Goal: Task Accomplishment & Management: Complete application form

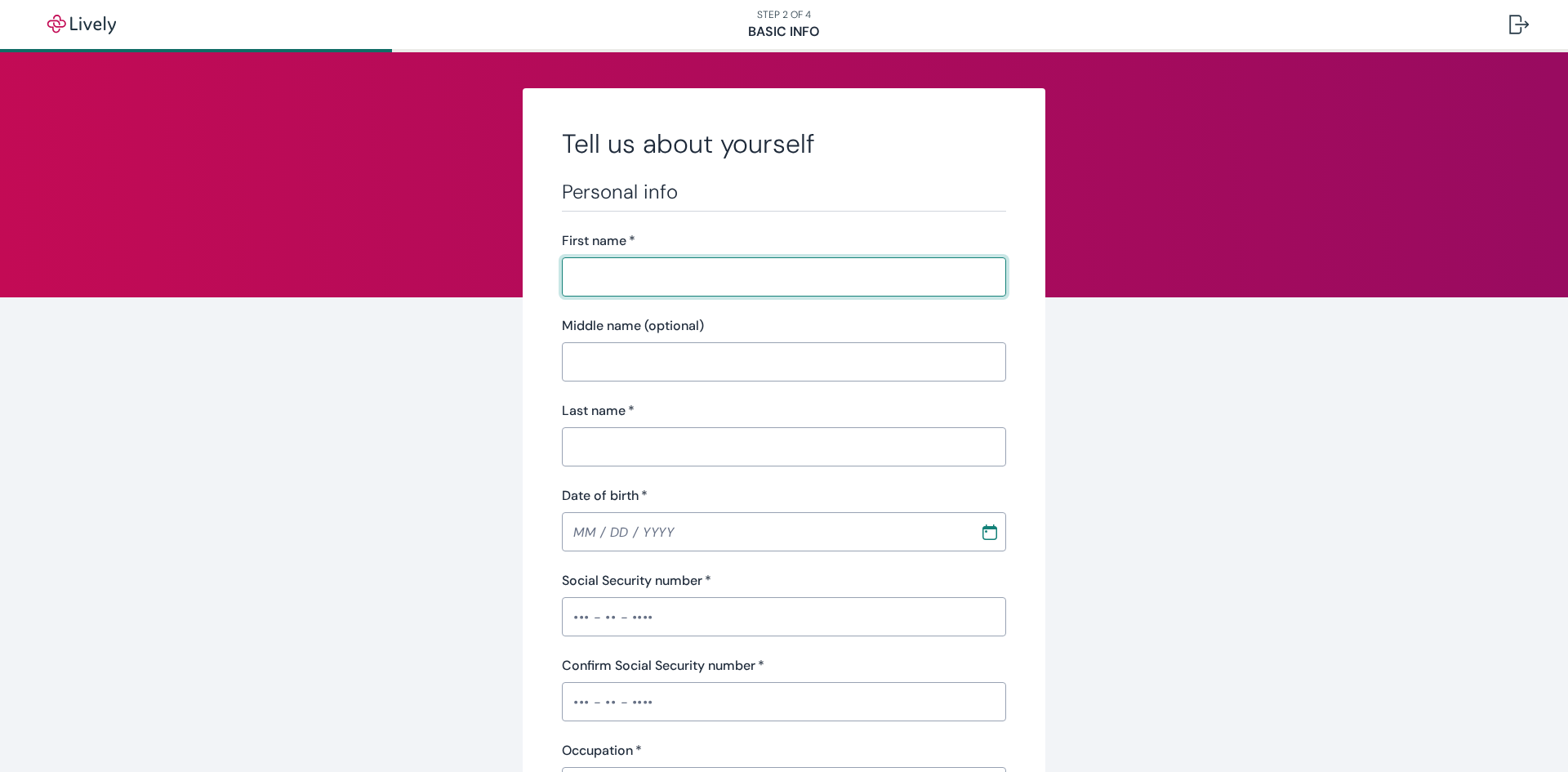
click at [809, 284] on input "First name   *" at bounding box center [784, 277] width 444 height 33
type input "[PERSON_NAME]"
type input "[PHONE_NUMBER]"
type input "[STREET_ADDRESS][PERSON_NAME]"
type input "Union"
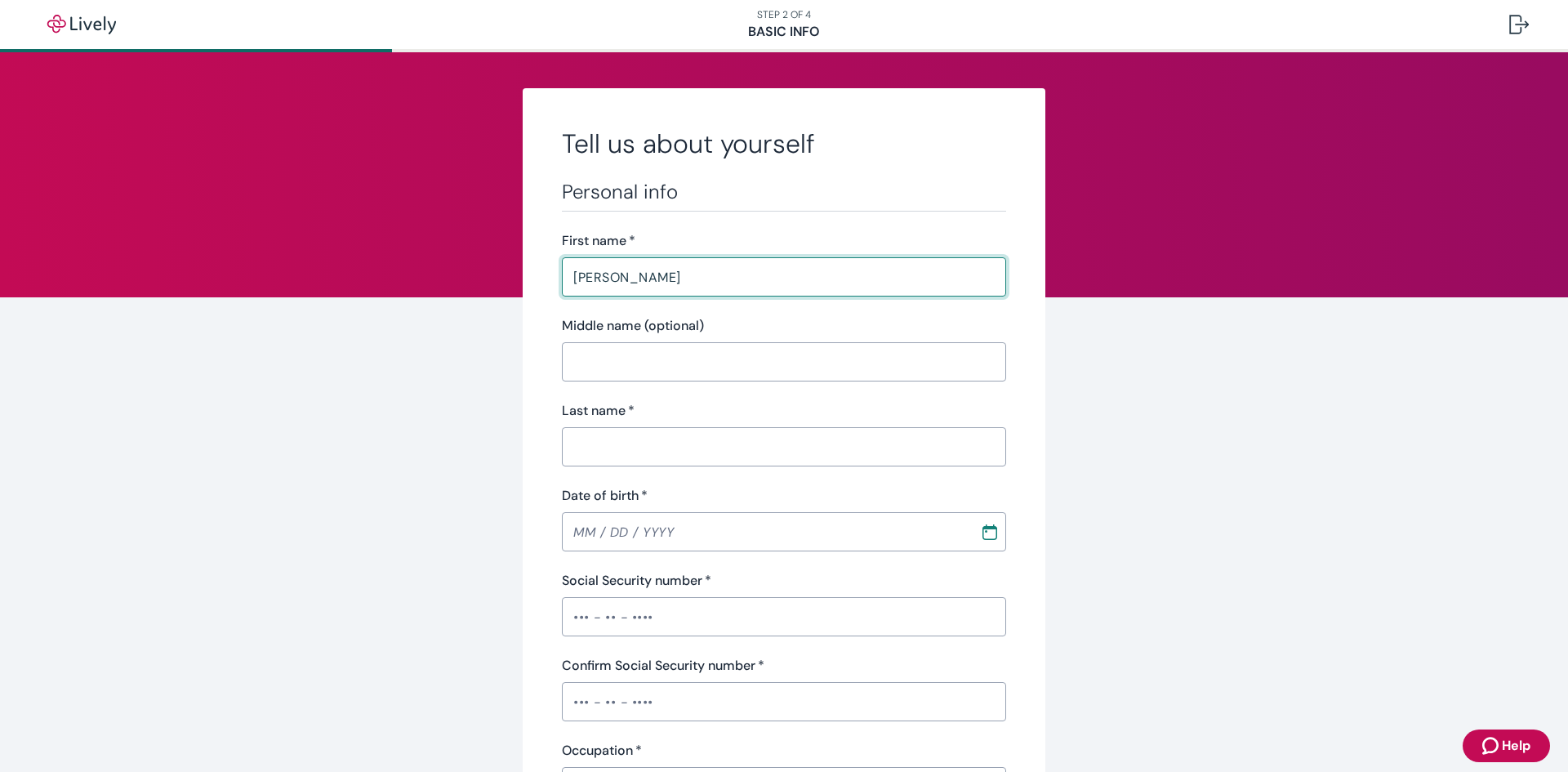
type input "NJ"
type input "07083"
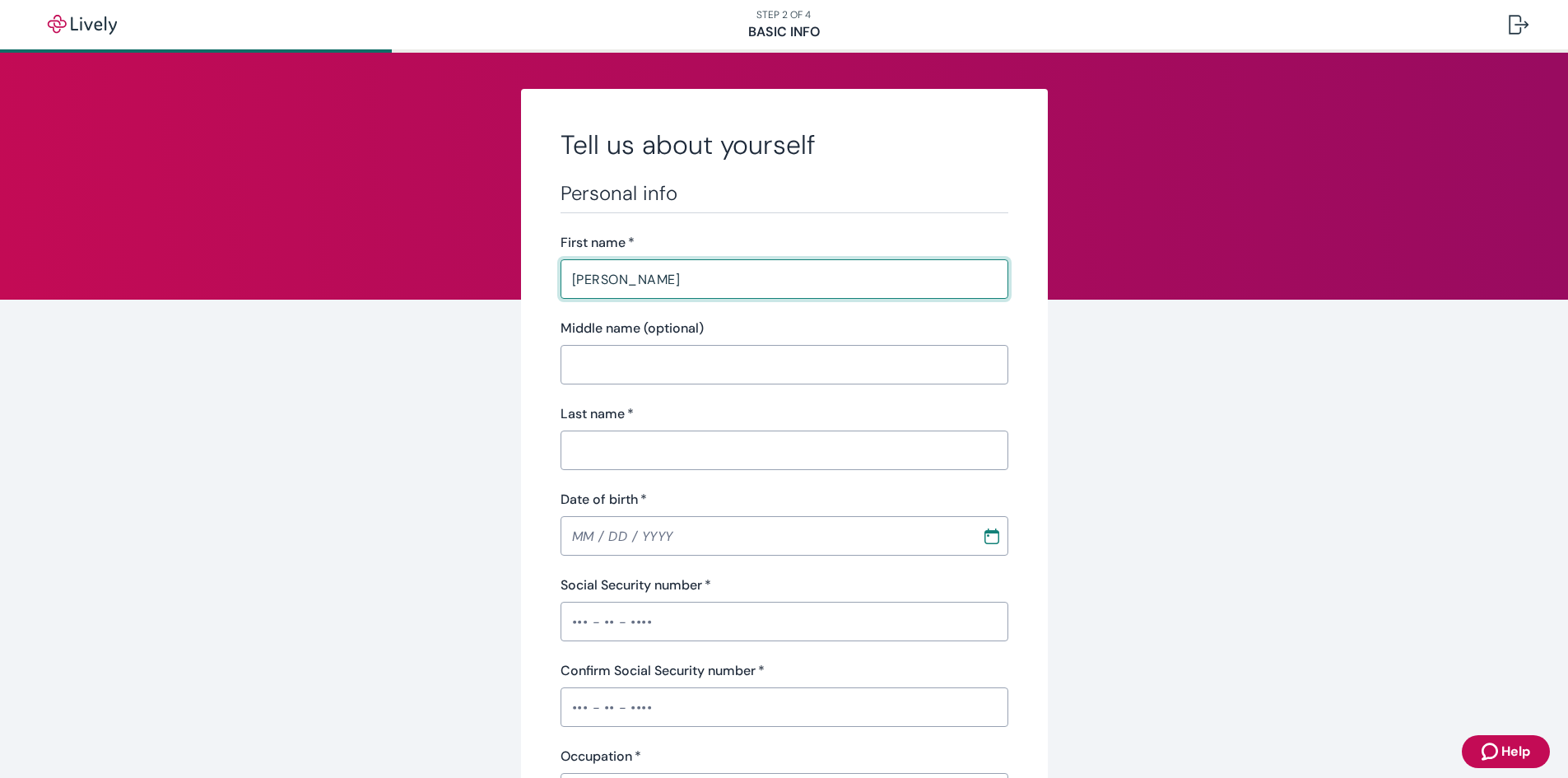
drag, startPoint x: 644, startPoint y: 362, endPoint x: 644, endPoint y: 373, distance: 11.0
click at [644, 362] on input "Middle name (optional)" at bounding box center [784, 364] width 448 height 33
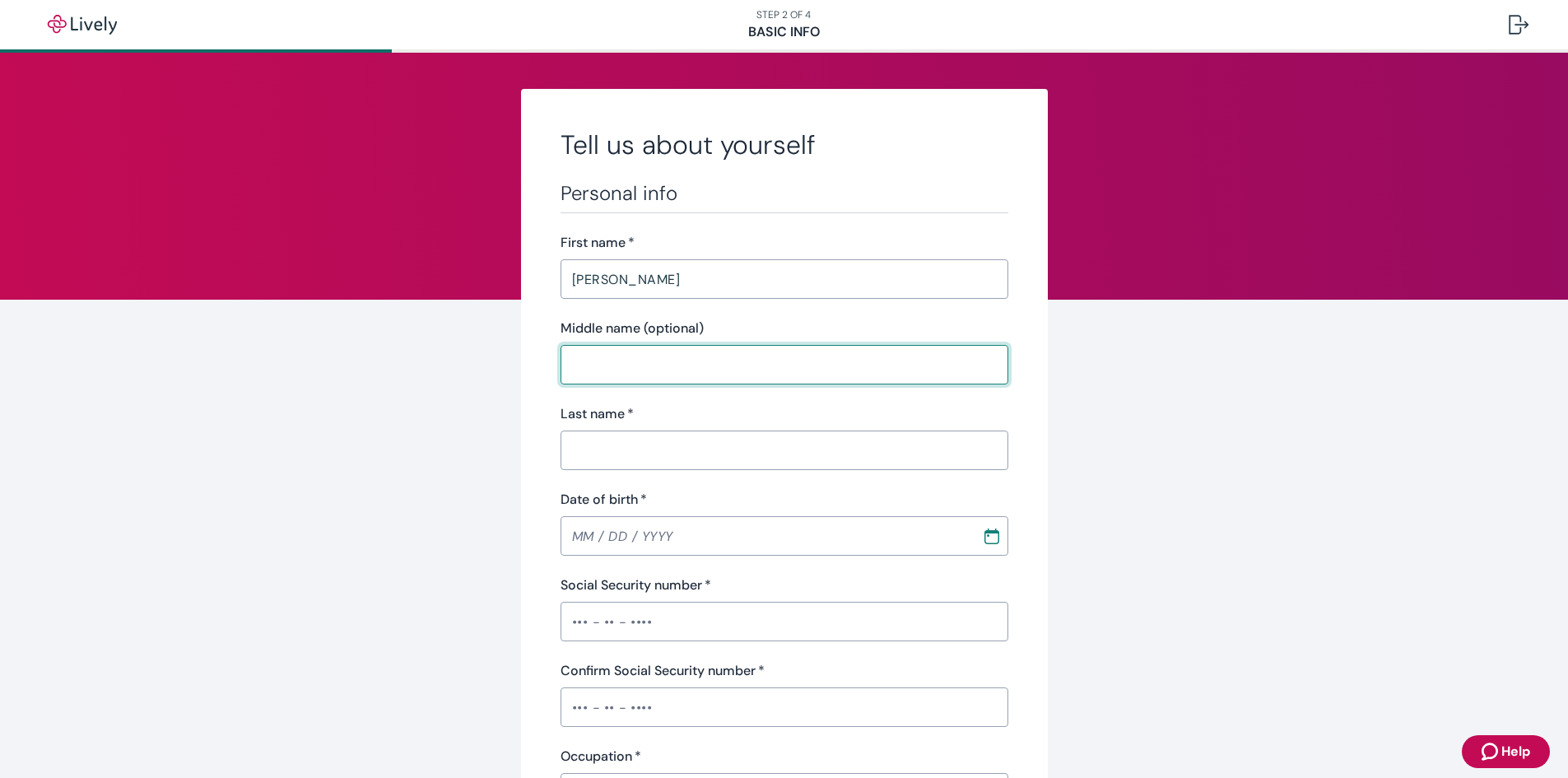
drag, startPoint x: 610, startPoint y: 442, endPoint x: 615, endPoint y: 449, distance: 8.6
click at [610, 442] on input "Last name   *" at bounding box center [784, 451] width 448 height 33
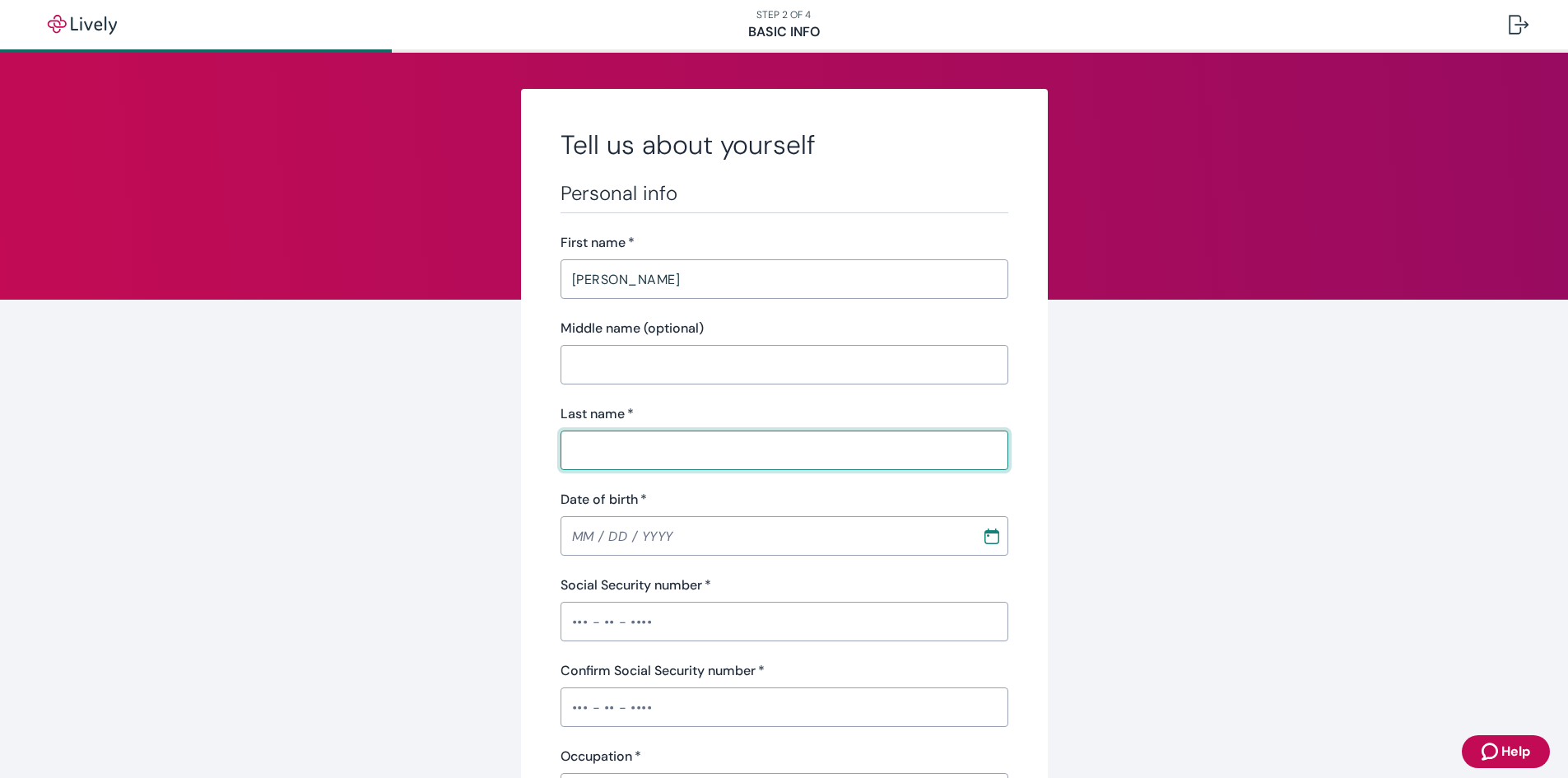
type input "[PERSON_NAME]"
type input "NJ"
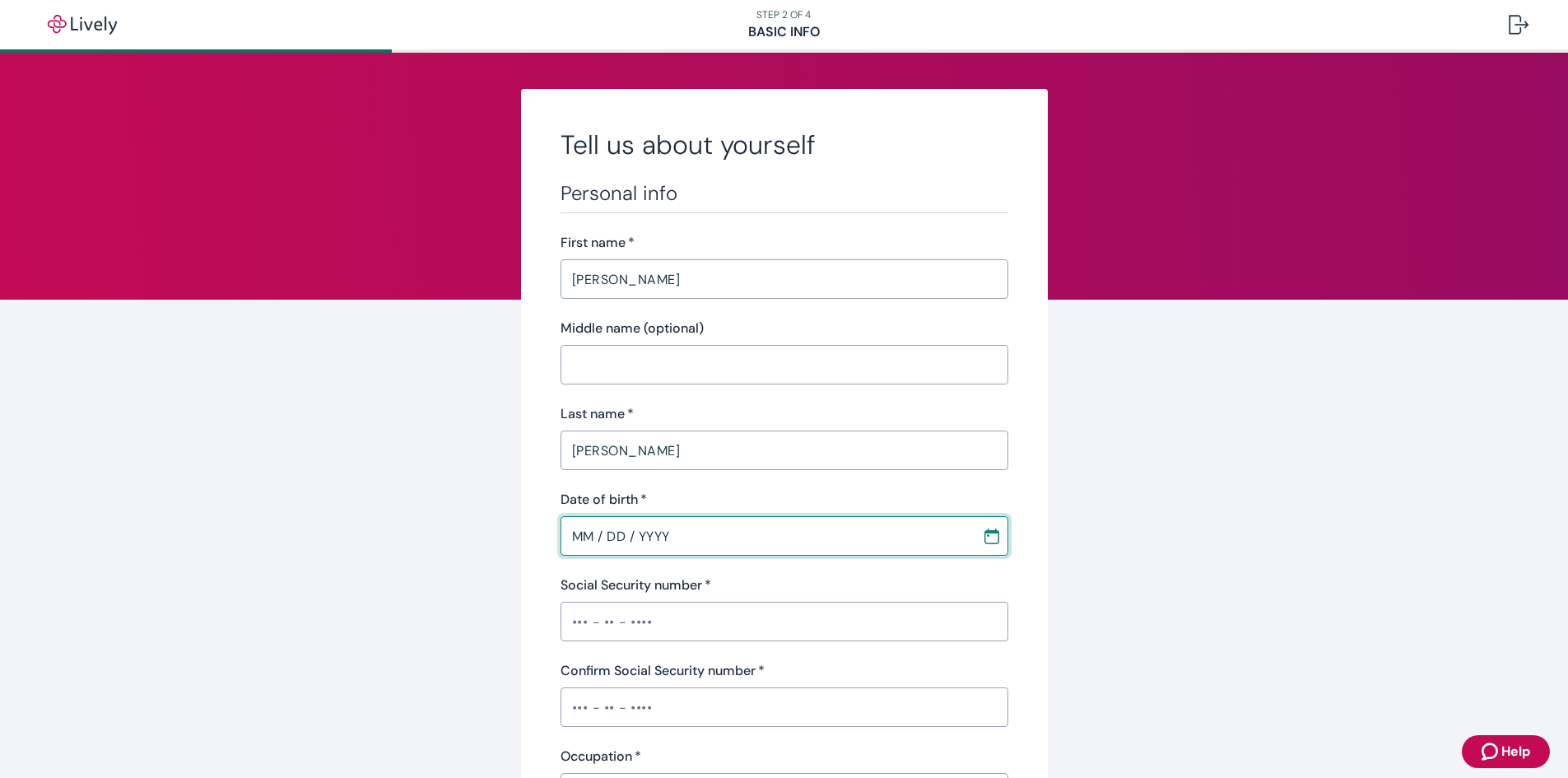
click at [591, 545] on input "MM / DD / YYYY" at bounding box center [766, 536] width 410 height 33
type input "[DATE]"
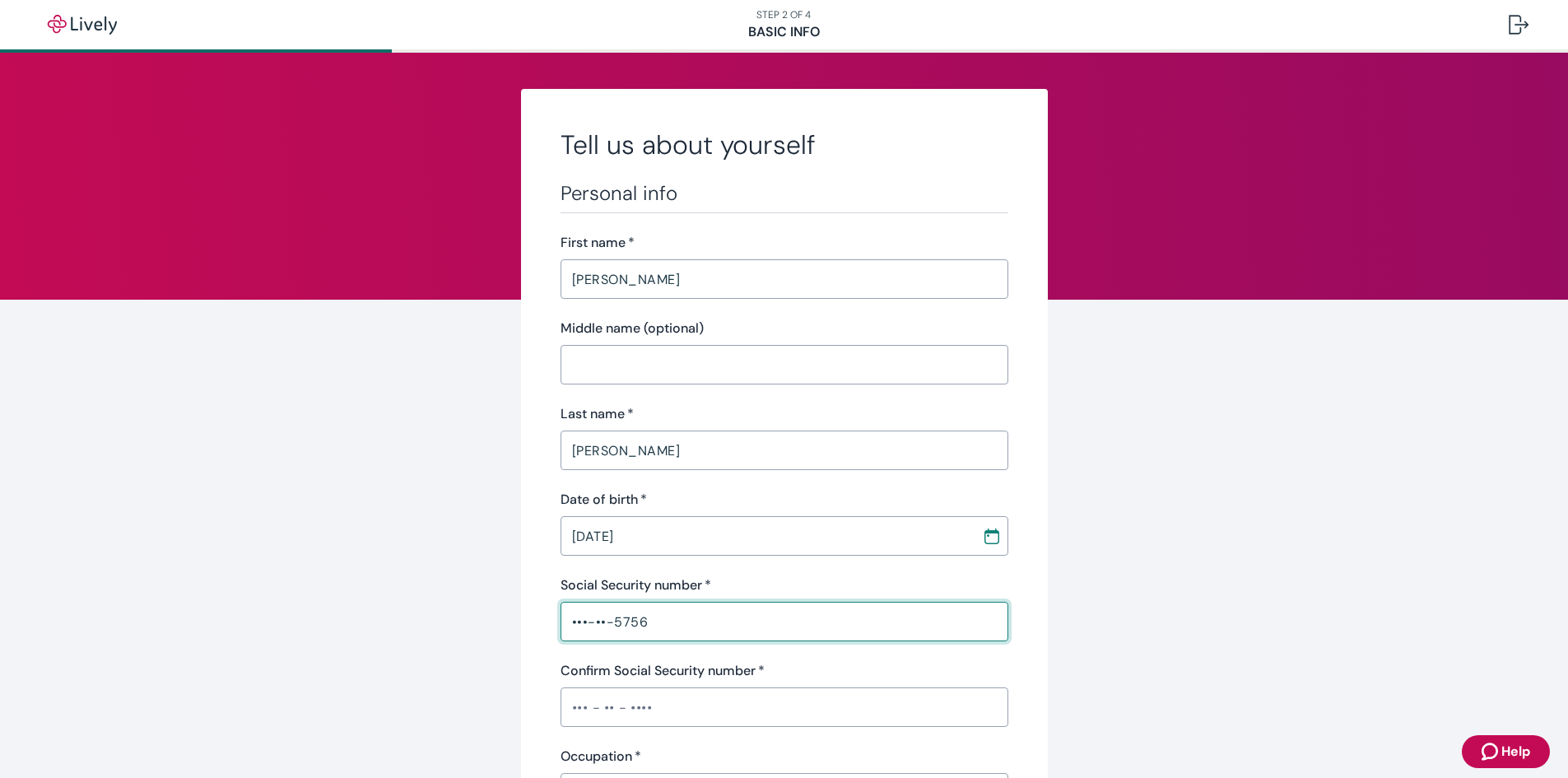
type input "•••-••-5756"
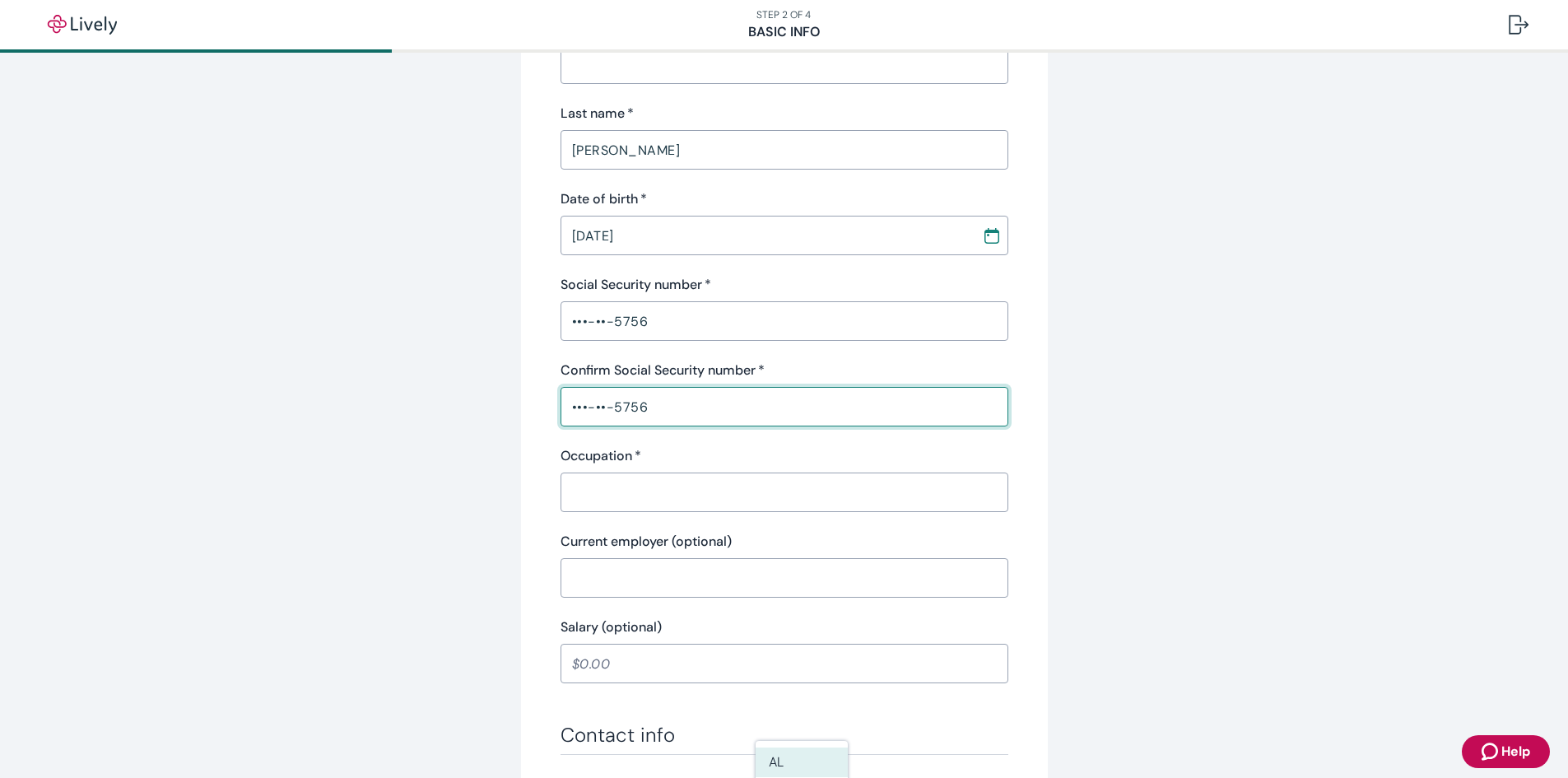
scroll to position [329, 0]
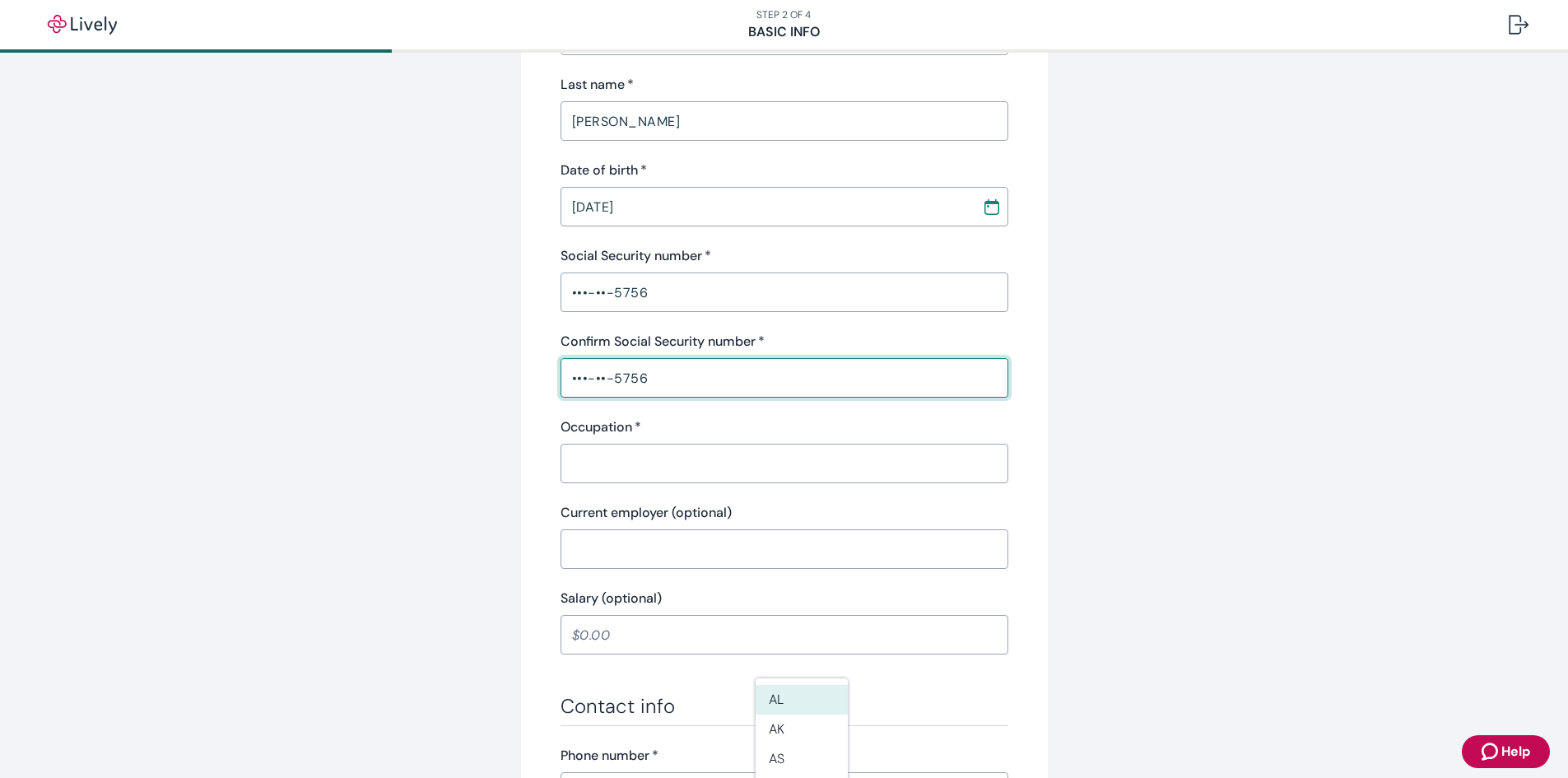
type input "•••-••-5756"
click at [665, 474] on input "Occupation   *" at bounding box center [784, 463] width 448 height 33
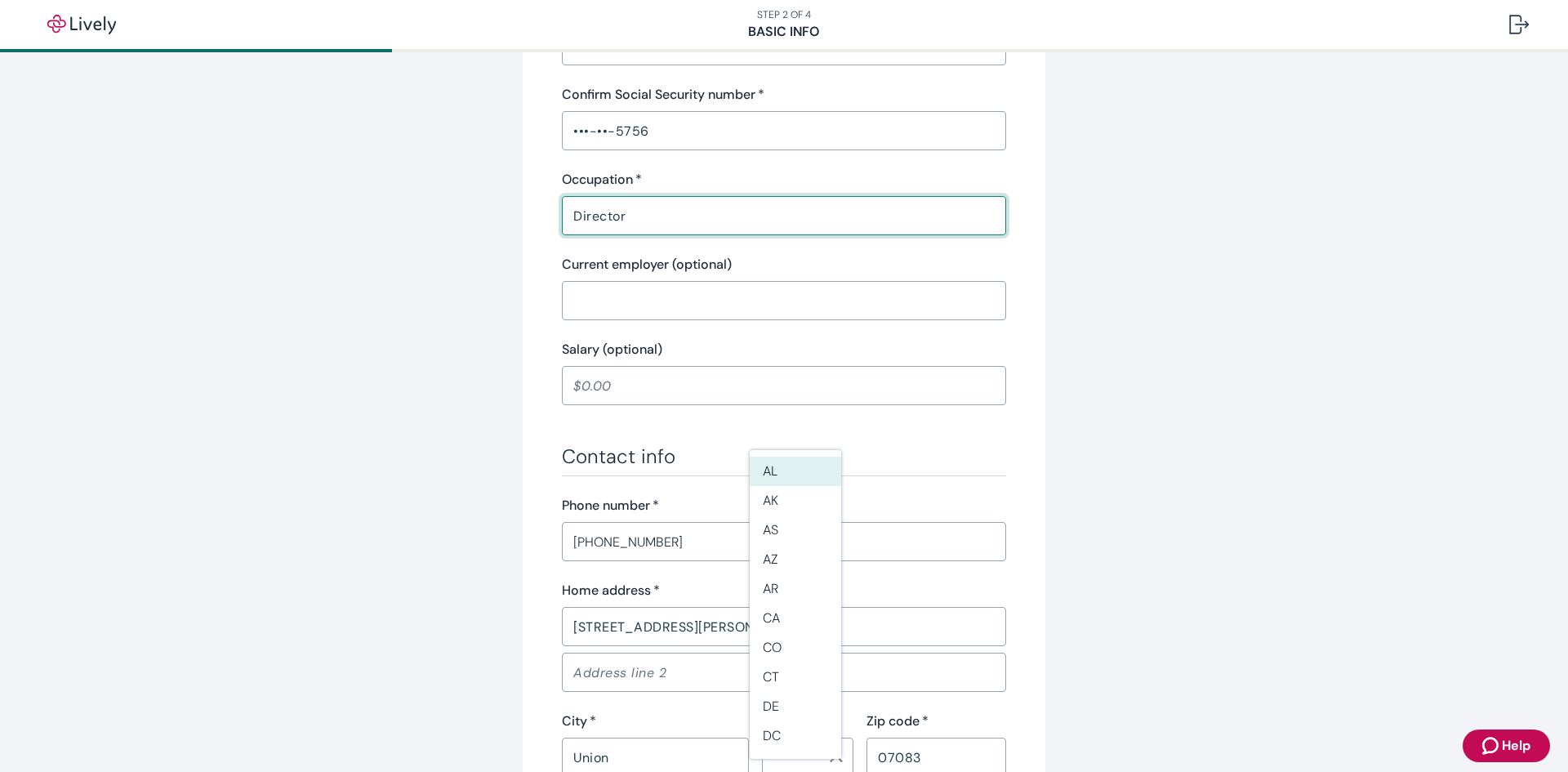
scroll to position [572, 0]
type input "Director"
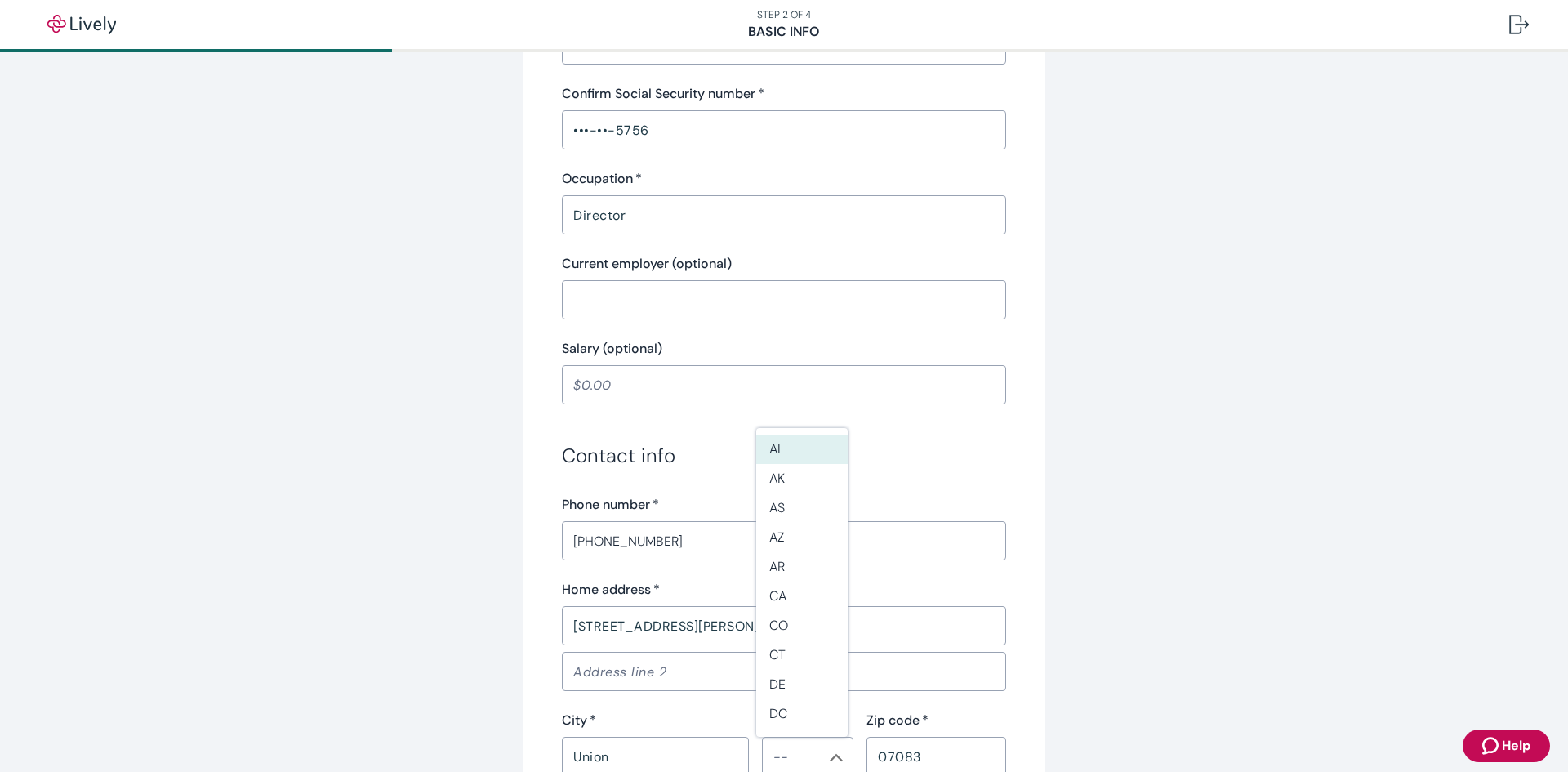
click at [608, 380] on input "Salary (optional)" at bounding box center [784, 384] width 444 height 33
type input "110,000.00"
click at [1336, 512] on div "Tell us about yourself Personal info First name   * [PERSON_NAME] ​ Middle name…" at bounding box center [784, 300] width 1568 height 1639
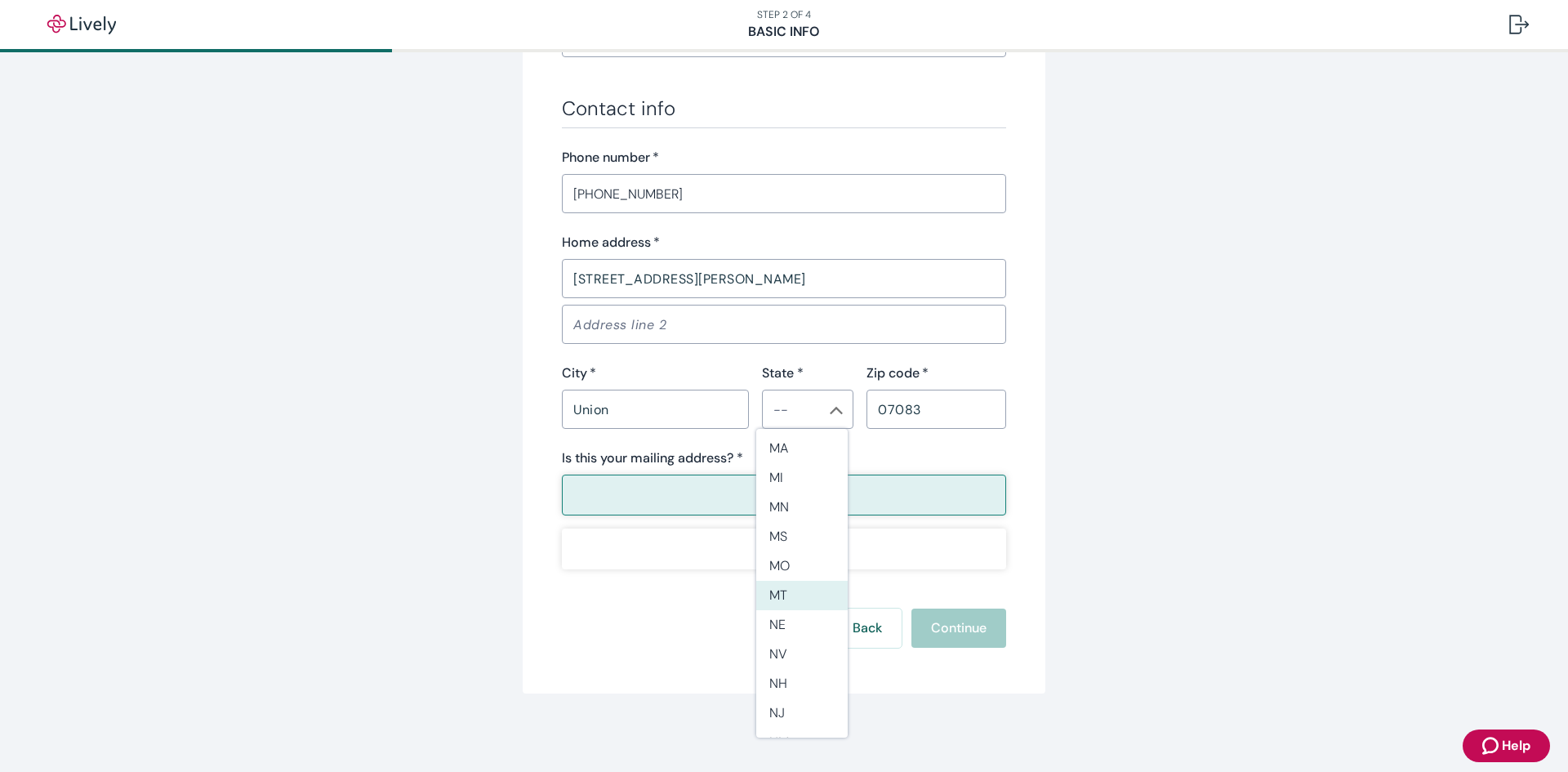
scroll to position [898, 0]
click at [773, 540] on li "NJ" at bounding box center [802, 551] width 92 height 30
type input "NJ"
click at [809, 496] on button "Yes" at bounding box center [784, 495] width 444 height 41
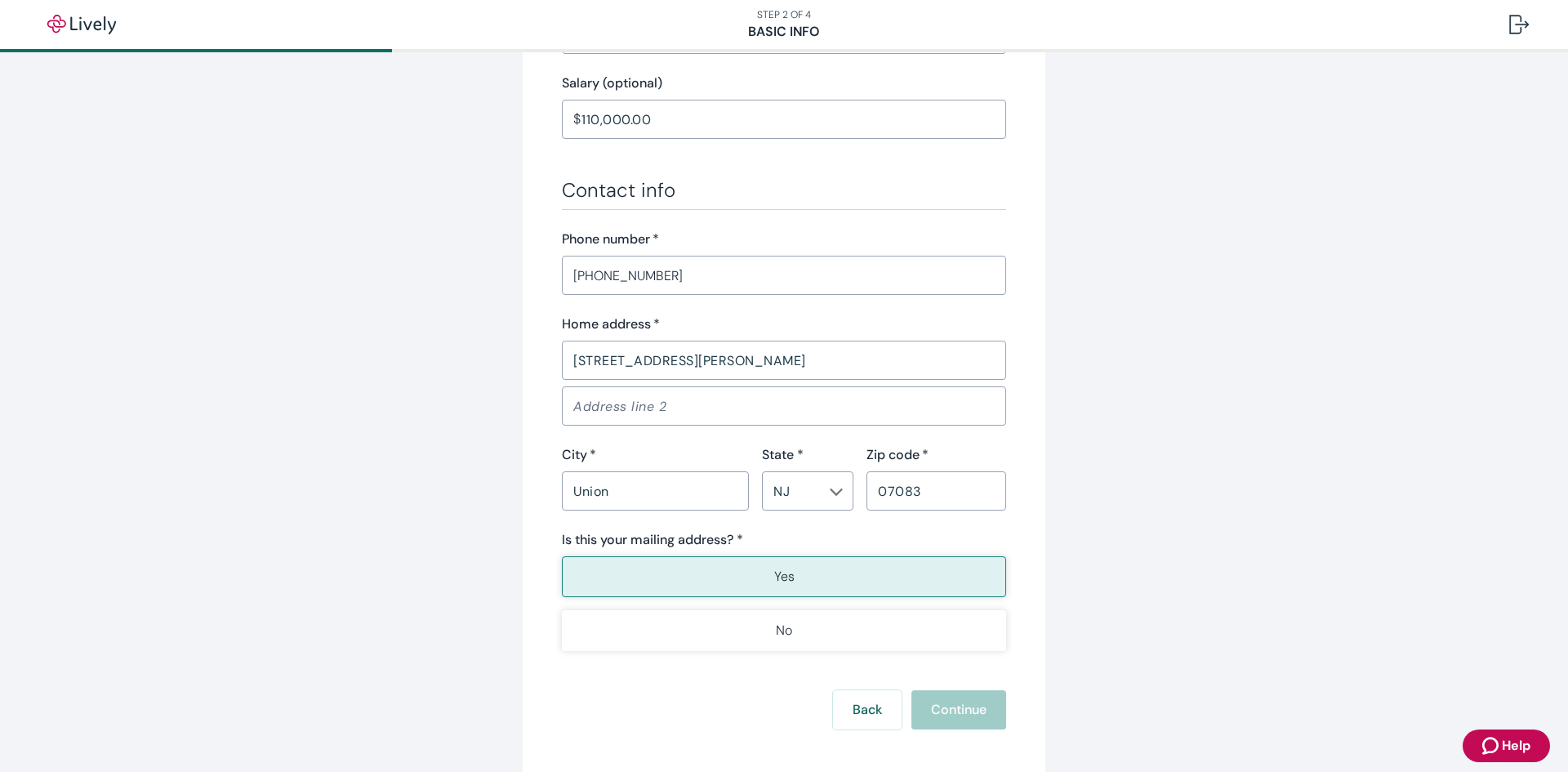
scroll to position [919, 0]
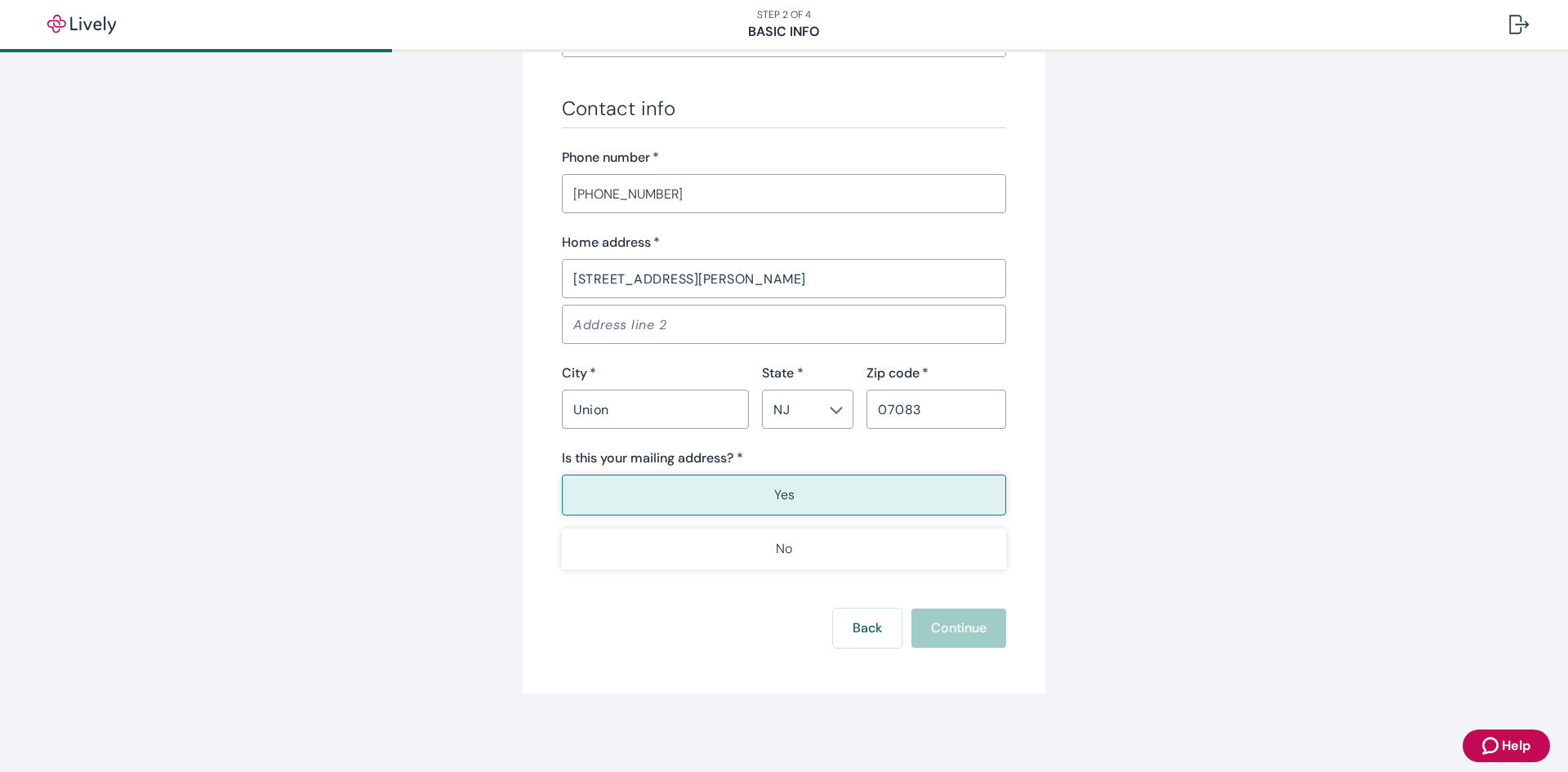
drag, startPoint x: 1180, startPoint y: 579, endPoint x: 1069, endPoint y: 548, distance: 115.2
click at [749, 502] on button "Yes" at bounding box center [784, 495] width 444 height 41
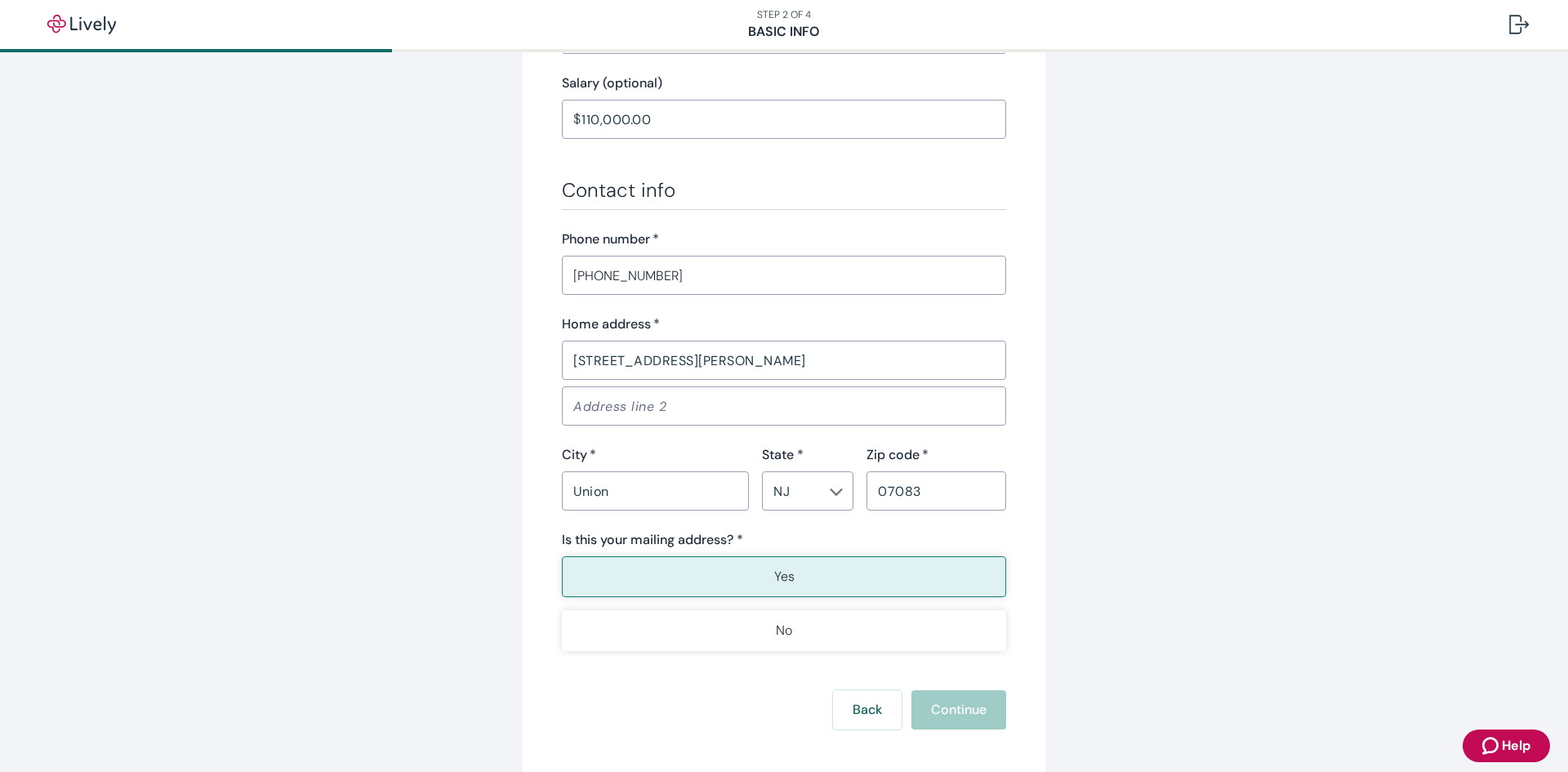
click at [733, 361] on input "[STREET_ADDRESS][PERSON_NAME]" at bounding box center [784, 360] width 444 height 33
click at [591, 489] on input "Union" at bounding box center [656, 491] width 187 height 33
drag, startPoint x: 621, startPoint y: 488, endPoint x: 541, endPoint y: 488, distance: 80.0
click at [541, 488] on div "Tell us about yourself Personal info First name   * [PERSON_NAME] ​ Middle name…" at bounding box center [784, 13] width 522 height 1524
click at [778, 497] on input "NJ" at bounding box center [794, 490] width 55 height 23
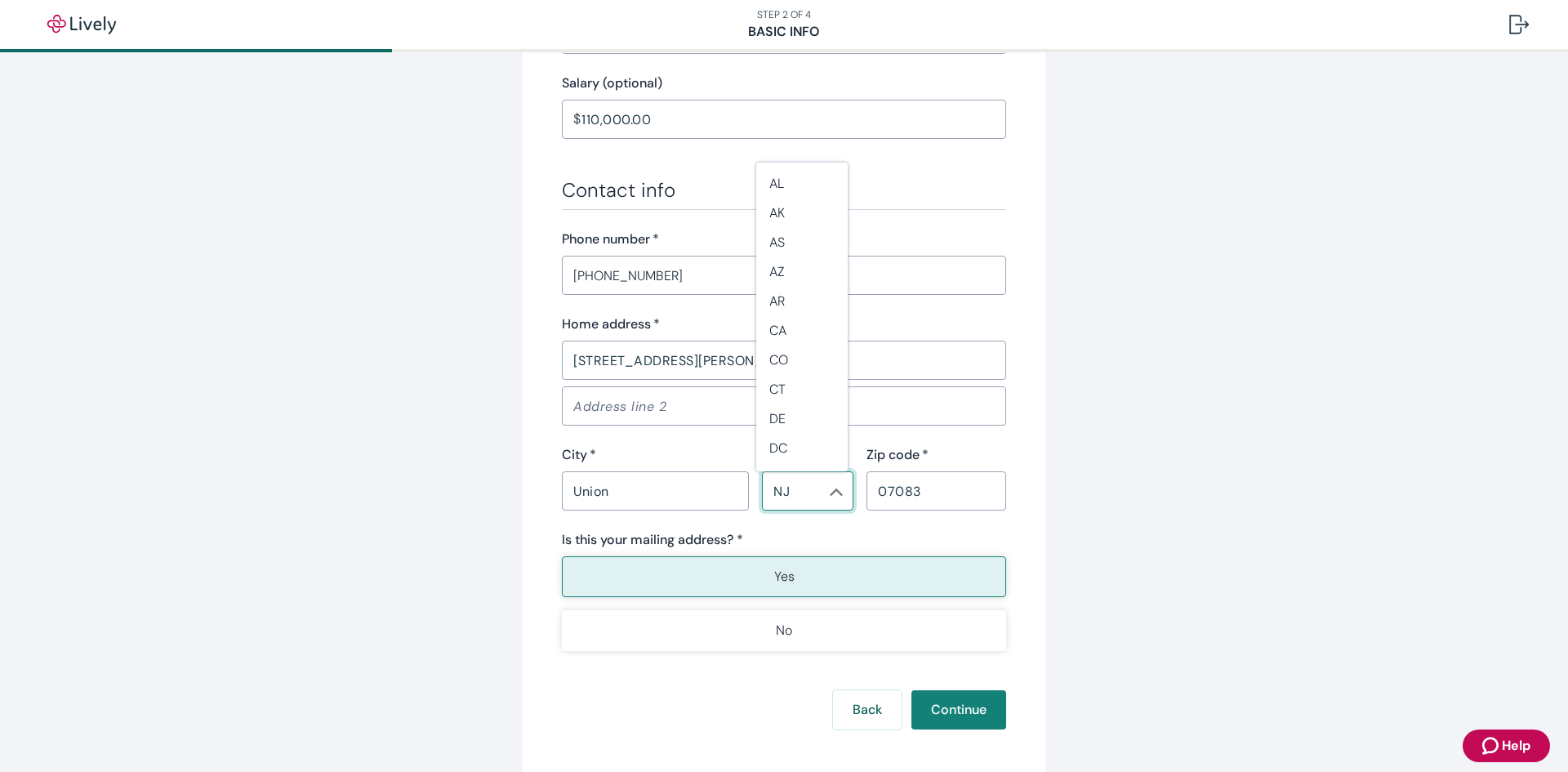
scroll to position [729, 0]
click at [785, 450] on li "NJ" at bounding box center [802, 456] width 92 height 31
click at [917, 484] on input "07083" at bounding box center [936, 491] width 140 height 33
drag, startPoint x: 940, startPoint y: 492, endPoint x: 778, endPoint y: 473, distance: 163.1
click at [764, 474] on div "City   * Union ​ State * [US_STATE] ​ Zip code   * 07083 ​" at bounding box center [777, 478] width 457 height 65
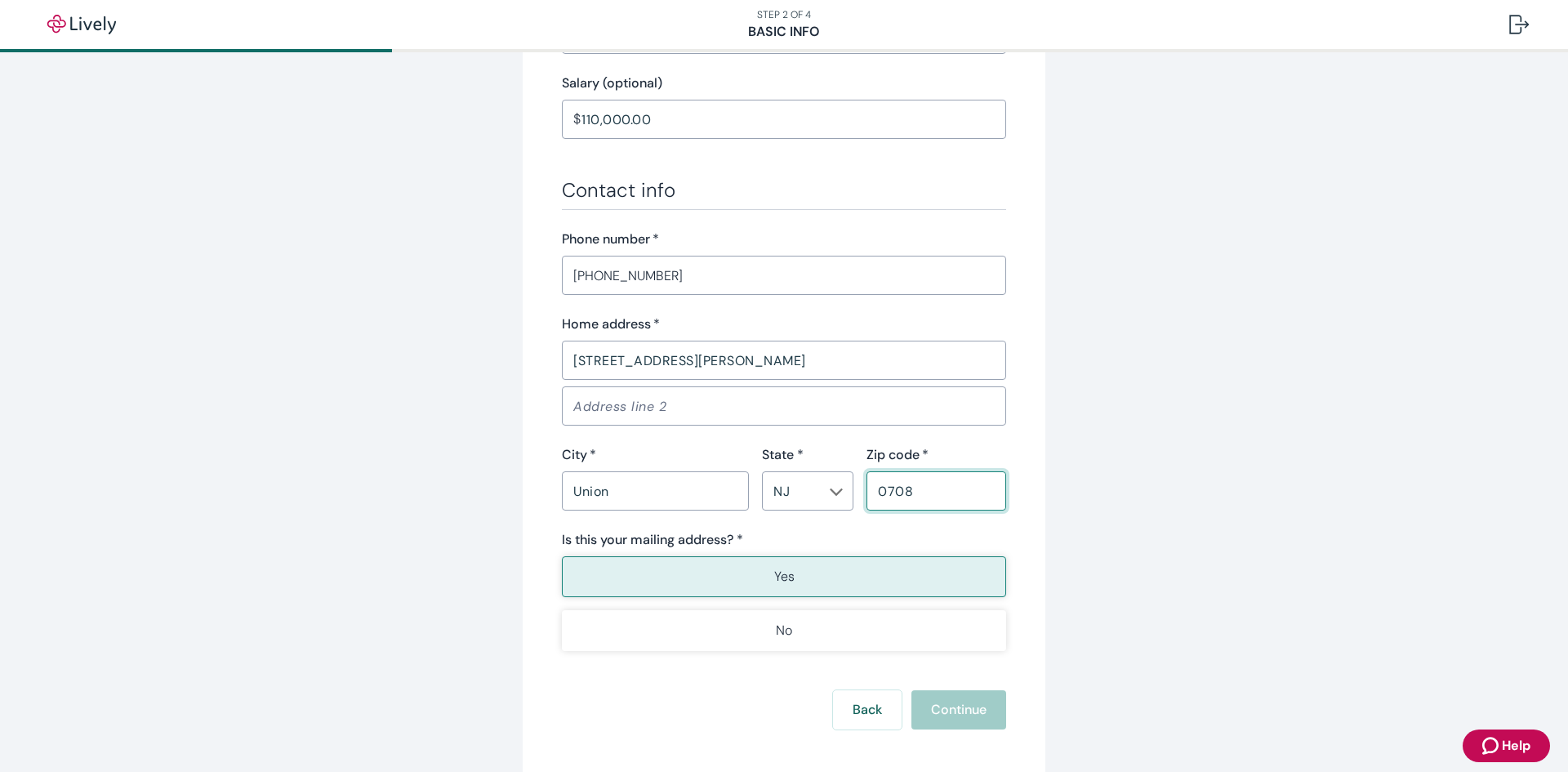
type input "07083"
type button "true"
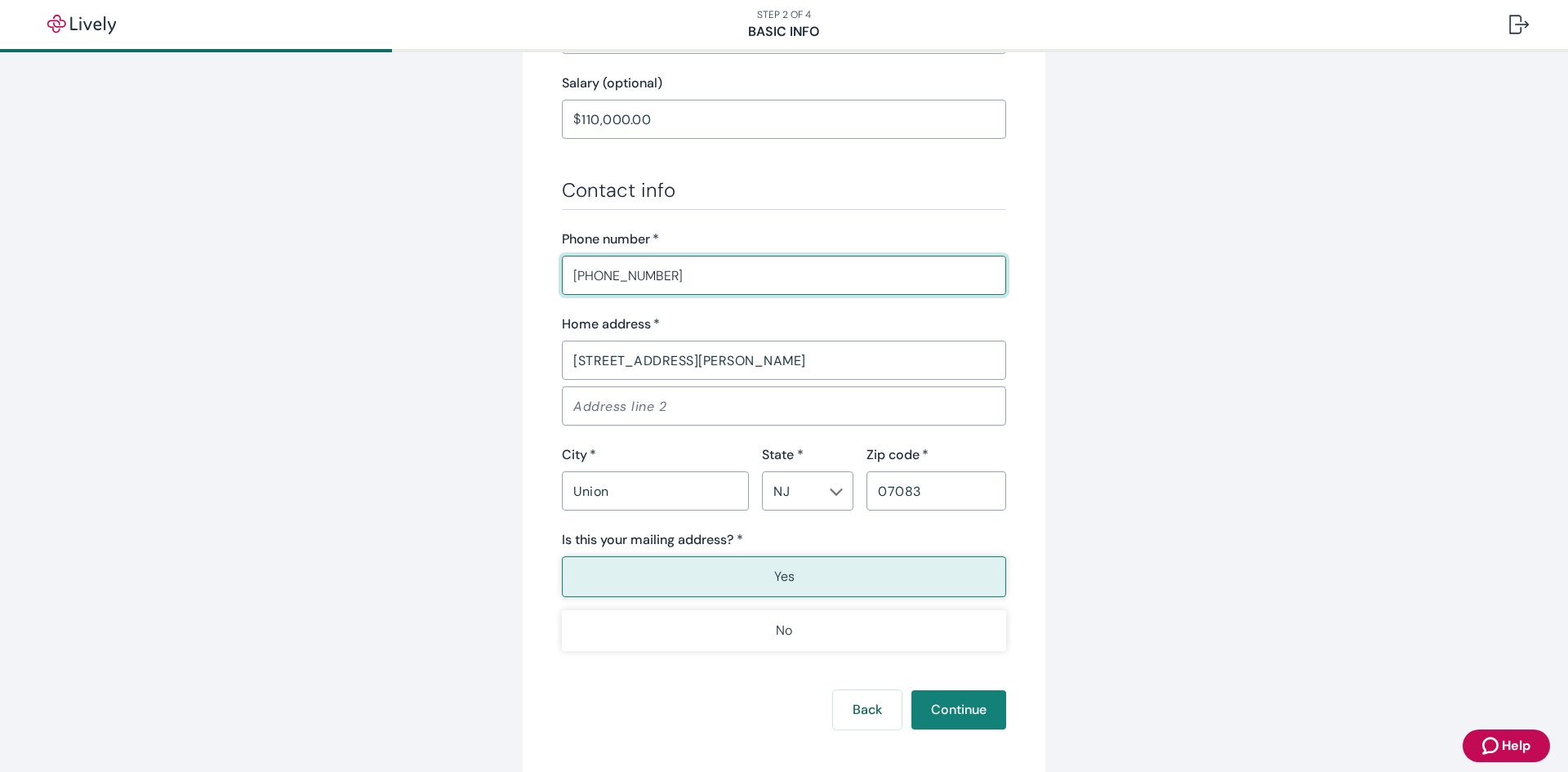
drag, startPoint x: 760, startPoint y: 275, endPoint x: 432, endPoint y: 275, distance: 328.0
click at [432, 275] on div "Tell us about yourself Personal info First name   * [PERSON_NAME] ​ Middle name…" at bounding box center [784, 13] width 784 height 1524
type input "[PHONE_NUMBER]"
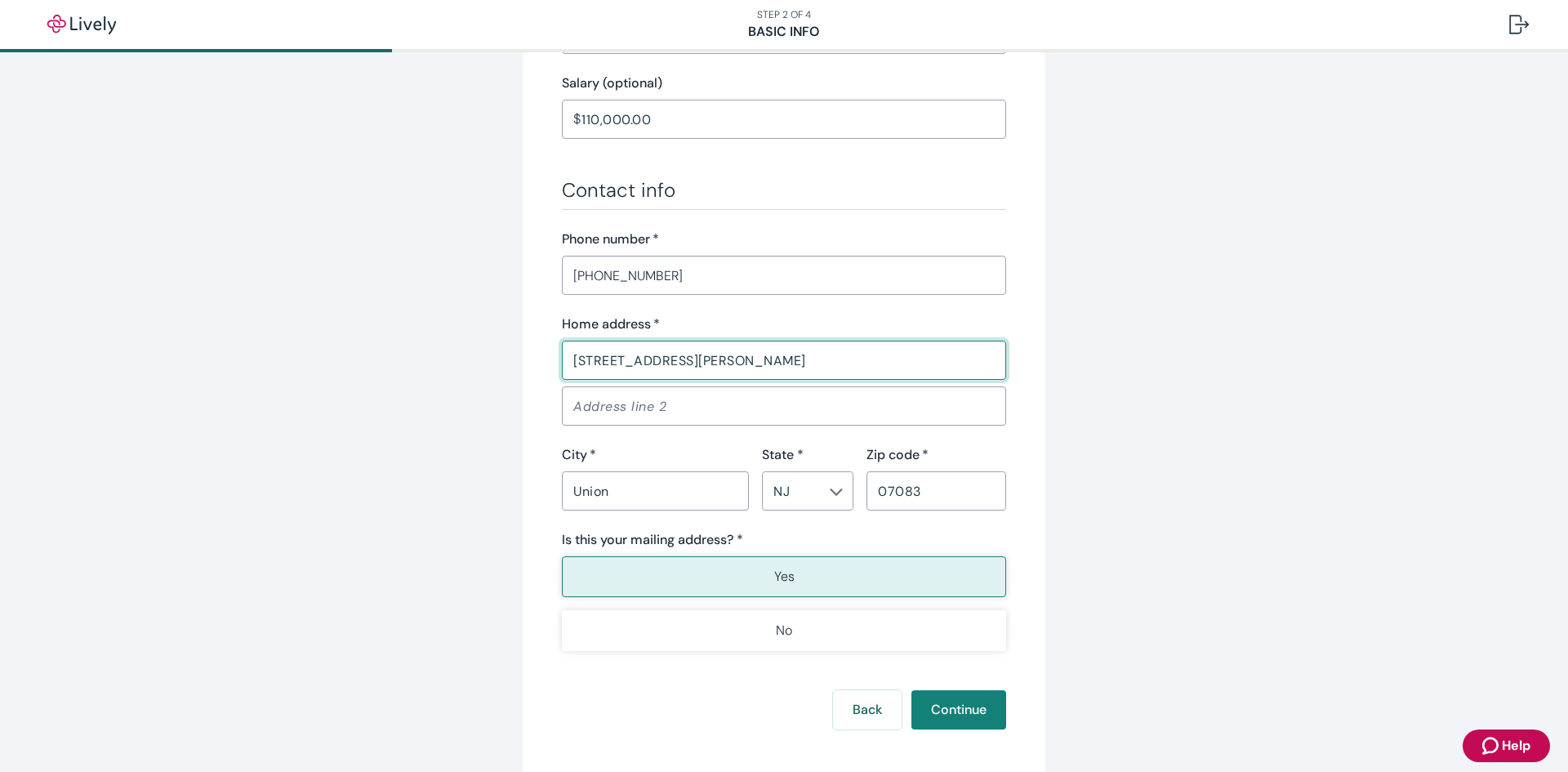
type input "[STREET_ADDRESS][PERSON_NAME]"
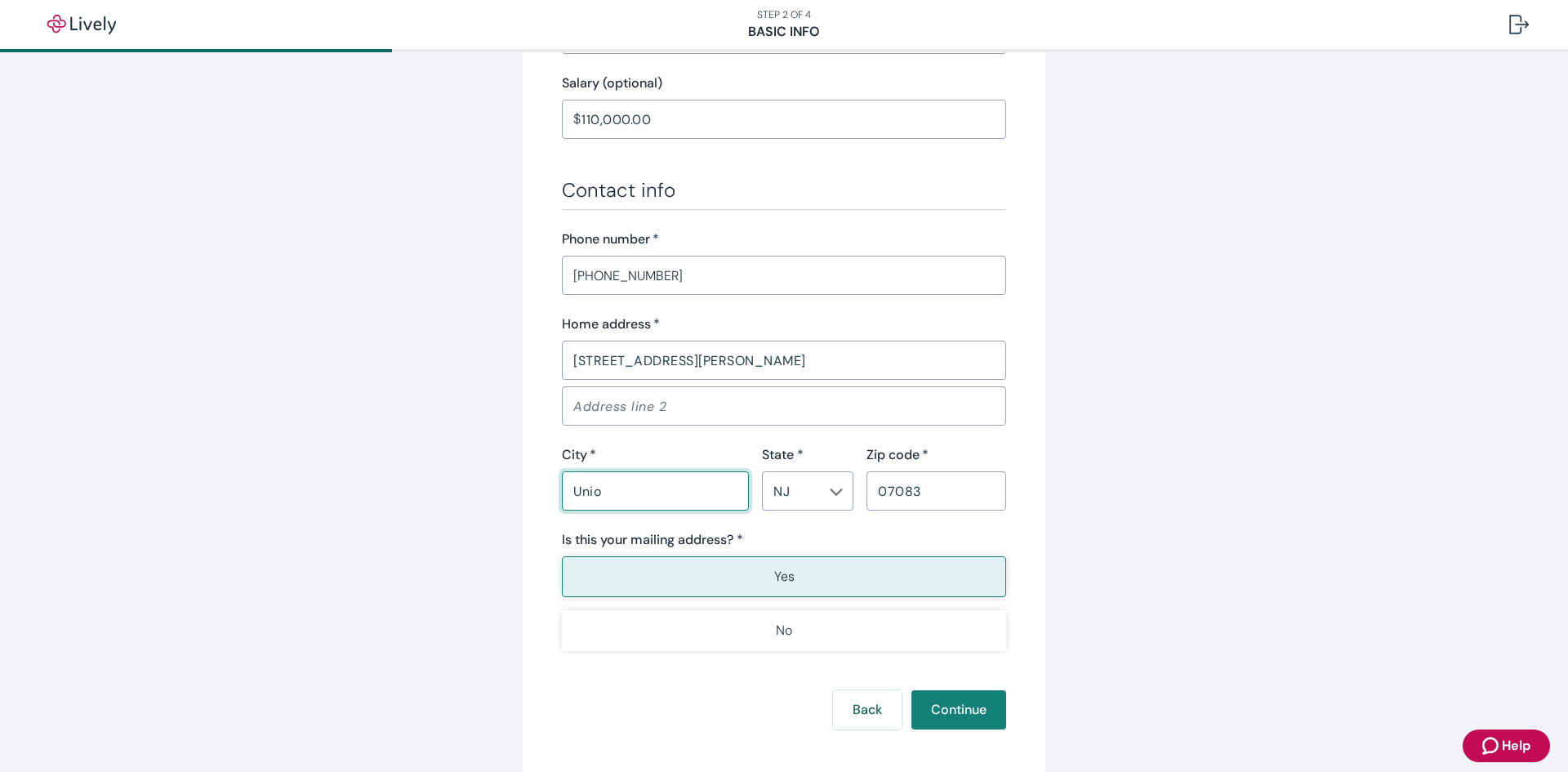
type input "Union"
click at [1127, 607] on div "Tell us about yourself Personal info First name   * [PERSON_NAME] ​ Middle name…" at bounding box center [784, 13] width 784 height 1524
click at [930, 577] on button "Yes" at bounding box center [784, 577] width 444 height 41
click at [963, 713] on button "Continue" at bounding box center [959, 710] width 95 height 39
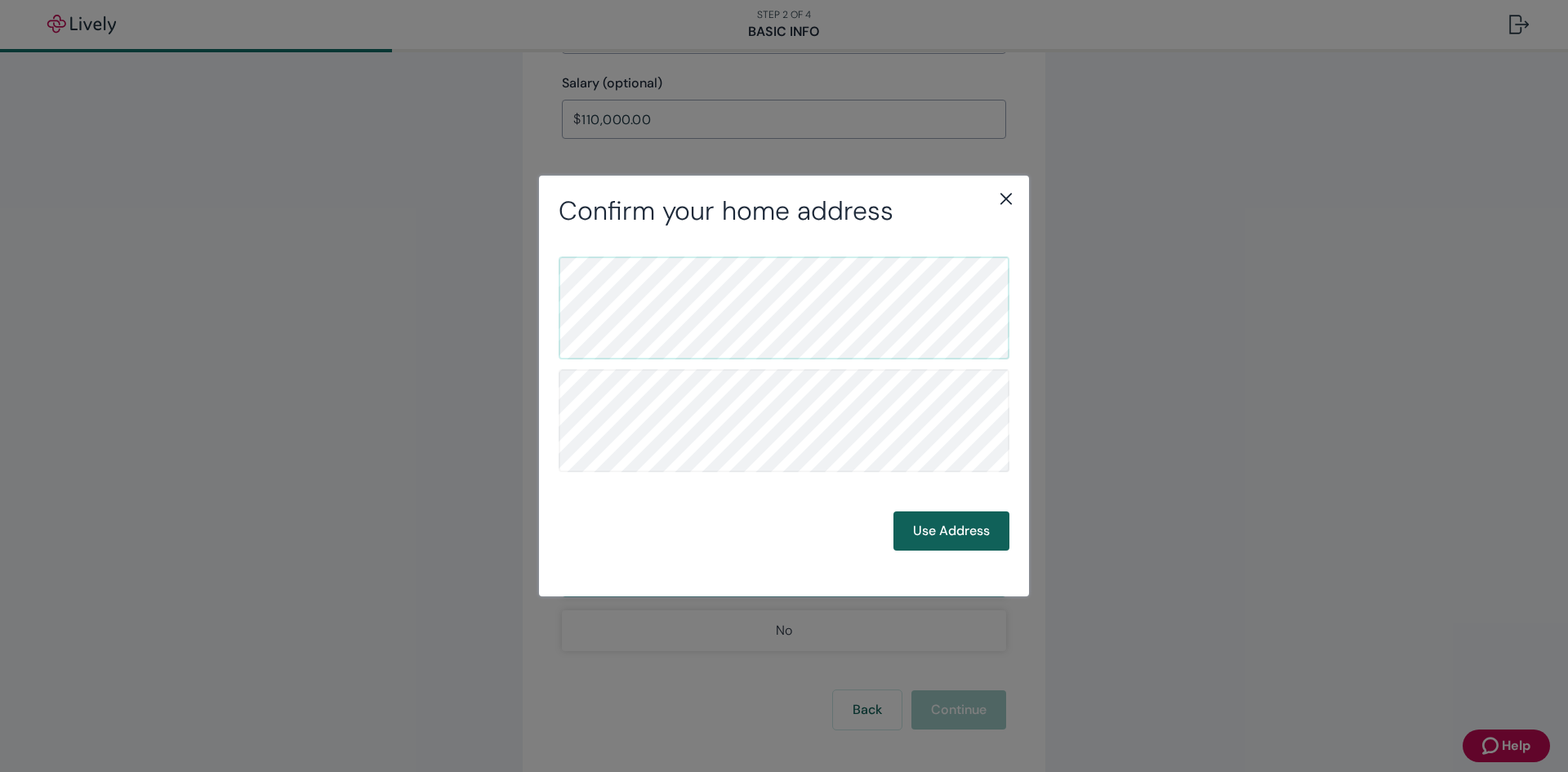
click at [957, 540] on button "Use Address" at bounding box center [951, 531] width 116 height 39
click at [957, 537] on button "Use Address" at bounding box center [951, 531] width 116 height 39
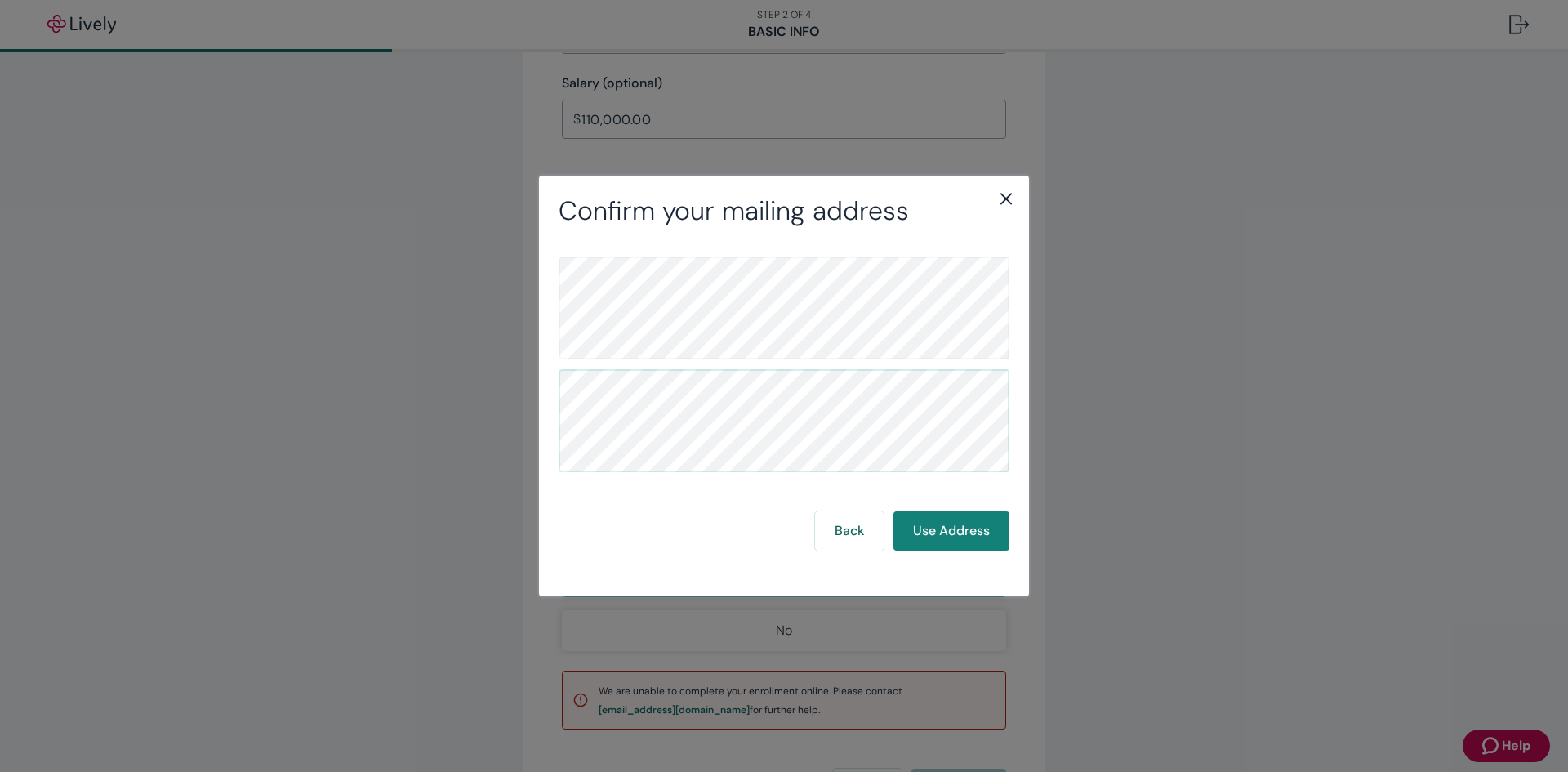
click at [996, 557] on div "Back Use Address" at bounding box center [784, 402] width 490 height 350
click at [978, 529] on button "Use Address" at bounding box center [951, 531] width 116 height 39
click at [972, 528] on button "Use Address" at bounding box center [951, 531] width 116 height 39
click at [864, 527] on button "Back" at bounding box center [849, 531] width 69 height 39
click at [1002, 191] on icon "close" at bounding box center [1006, 198] width 20 height 20
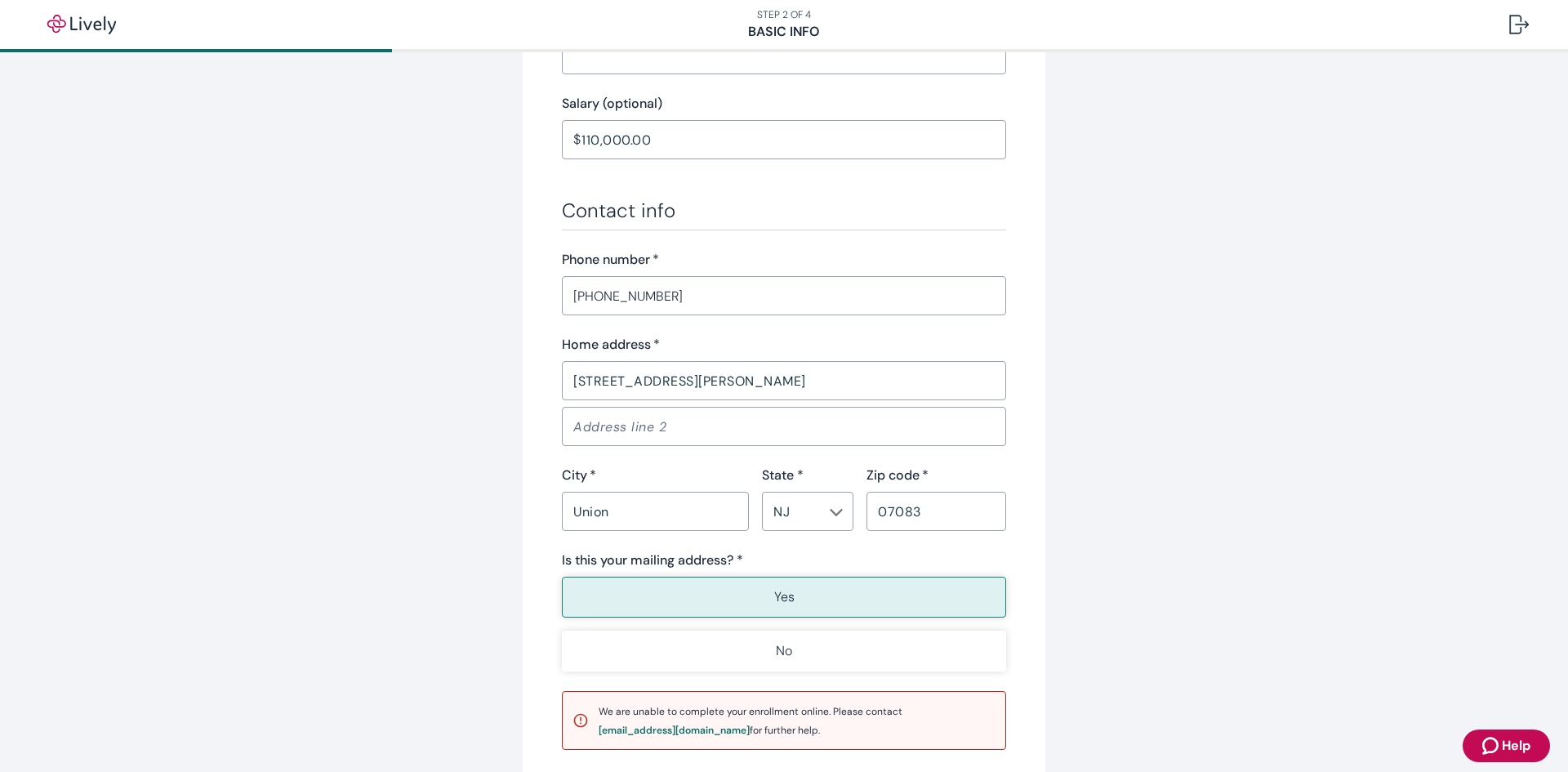
scroll to position [998, 0]
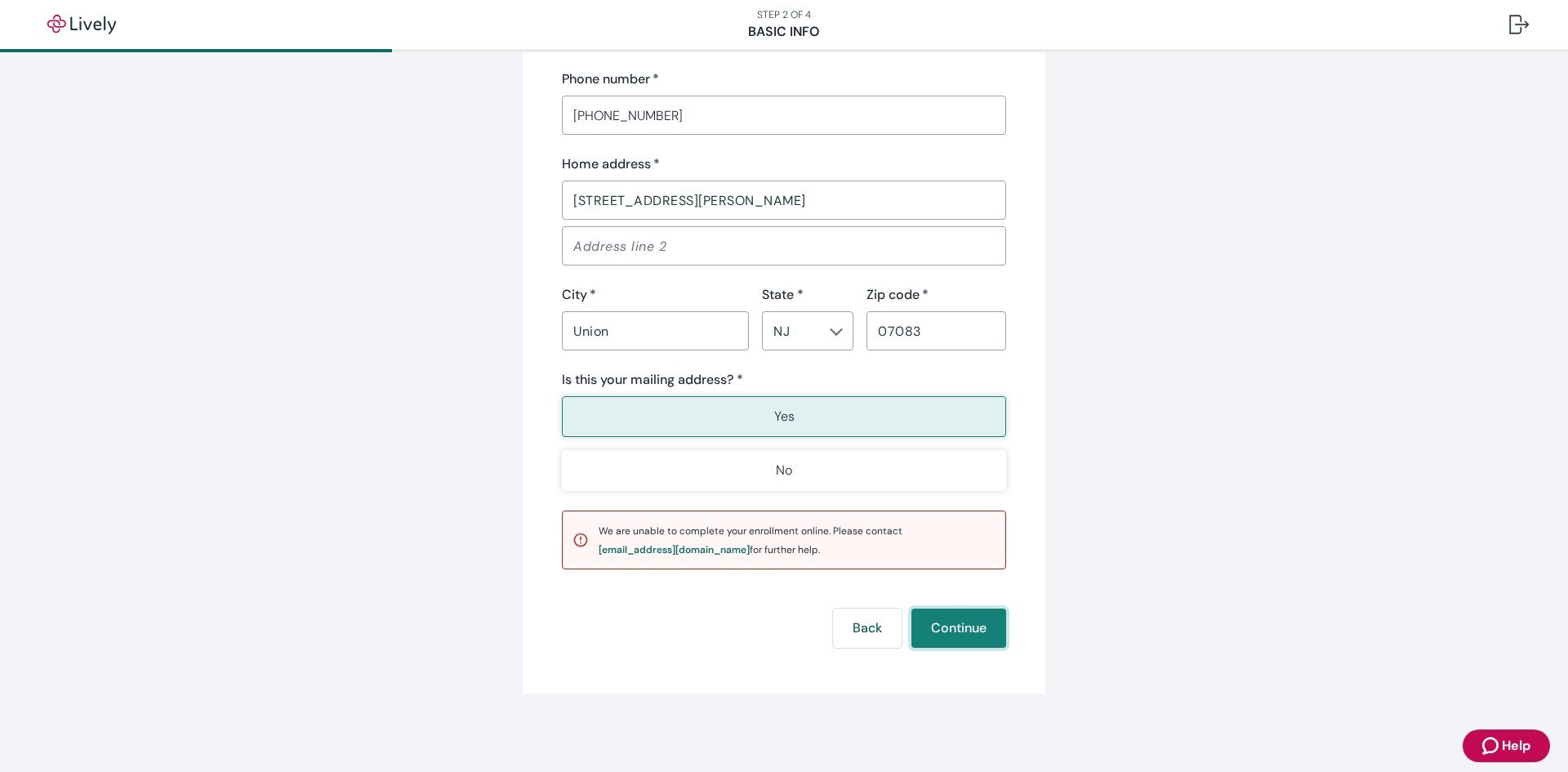
click at [956, 641] on button "Continue" at bounding box center [959, 628] width 95 height 39
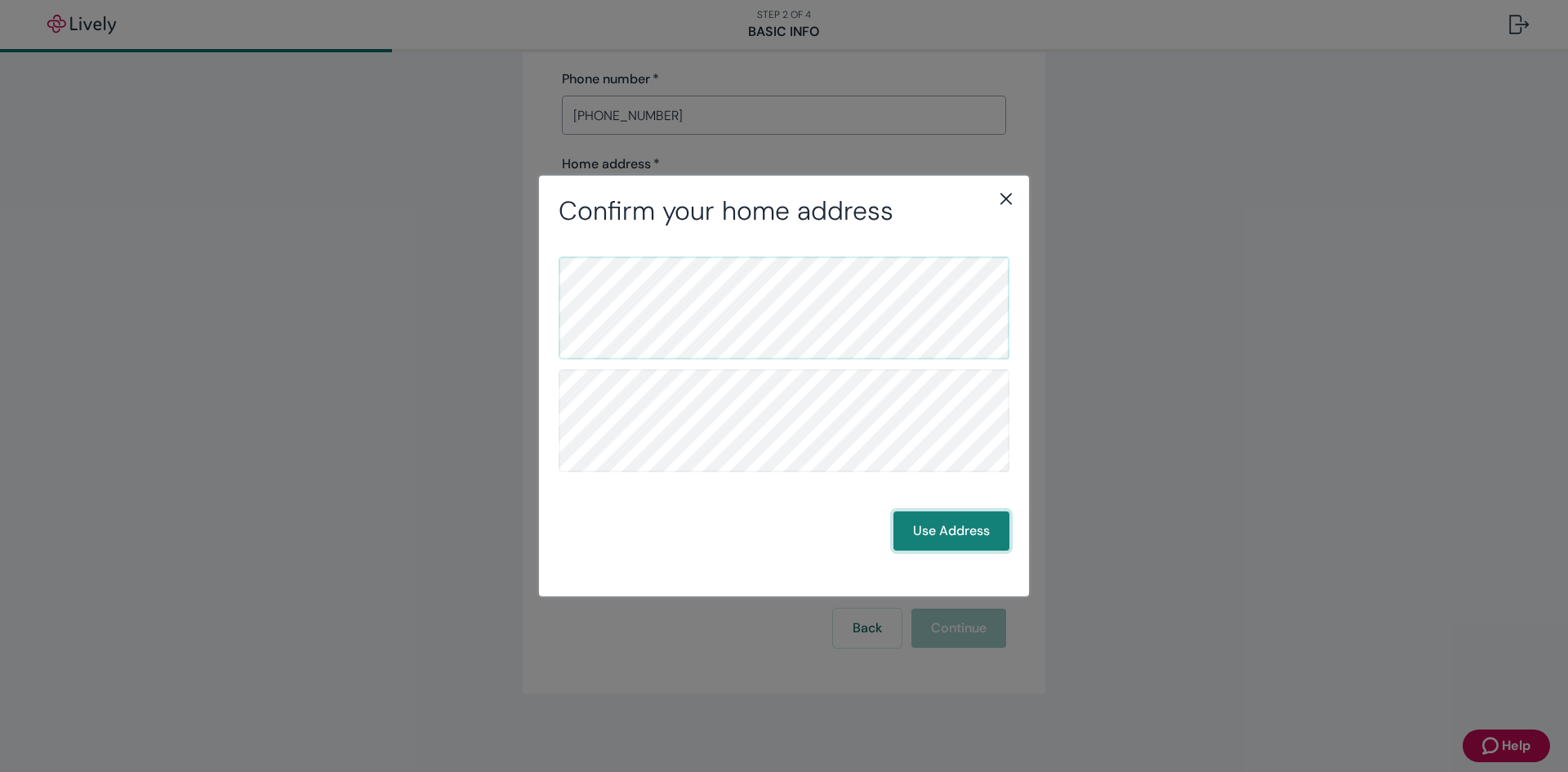
click at [957, 528] on button "Use Address" at bounding box center [951, 531] width 116 height 39
click at [957, 536] on button "Use Address" at bounding box center [951, 531] width 116 height 39
click at [957, 528] on button "Use Address" at bounding box center [951, 531] width 116 height 39
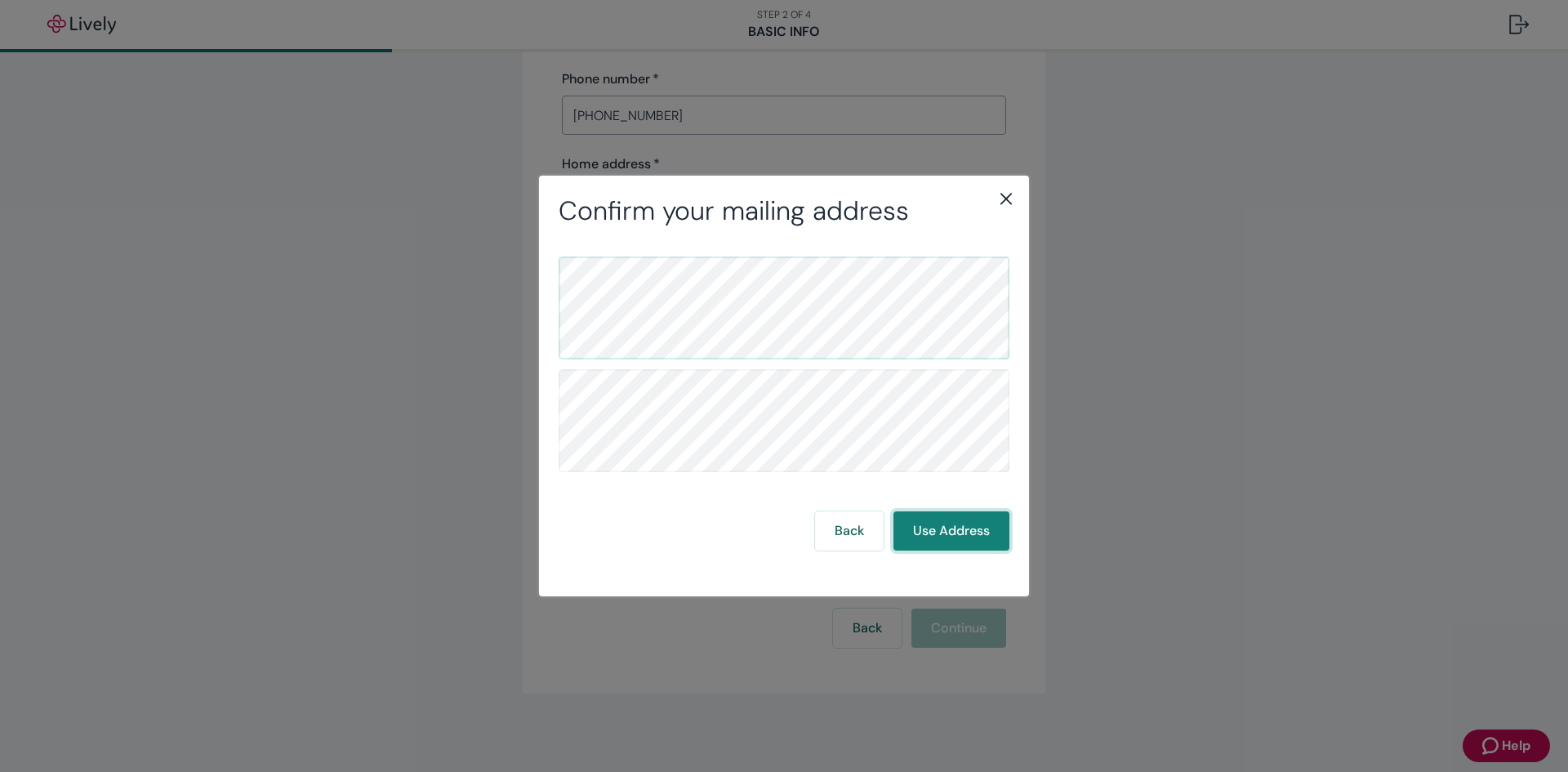
click at [957, 528] on button "Use Address" at bounding box center [951, 531] width 116 height 39
click at [1012, 195] on icon "close" at bounding box center [1006, 198] width 20 height 20
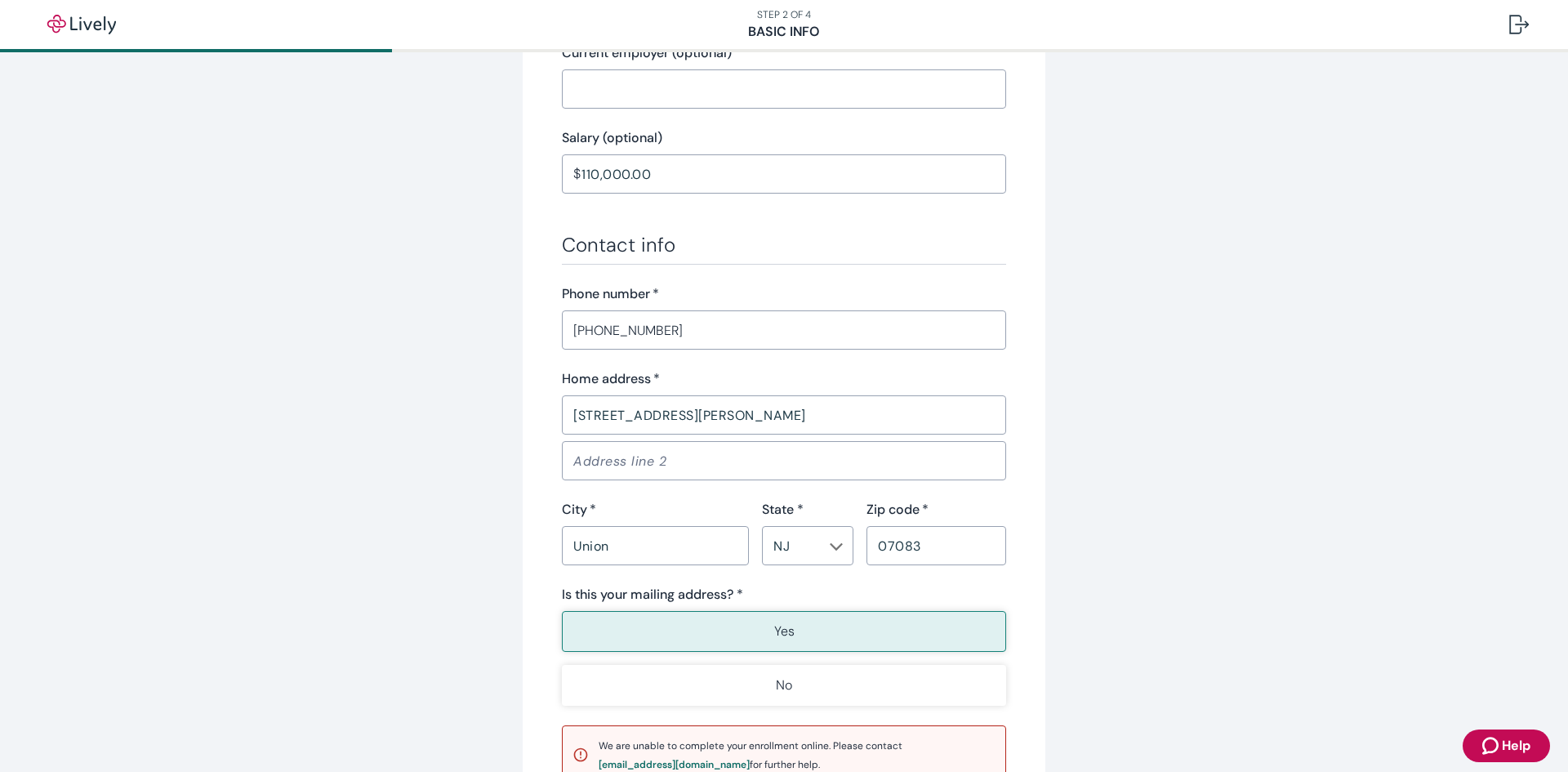
scroll to position [981, 0]
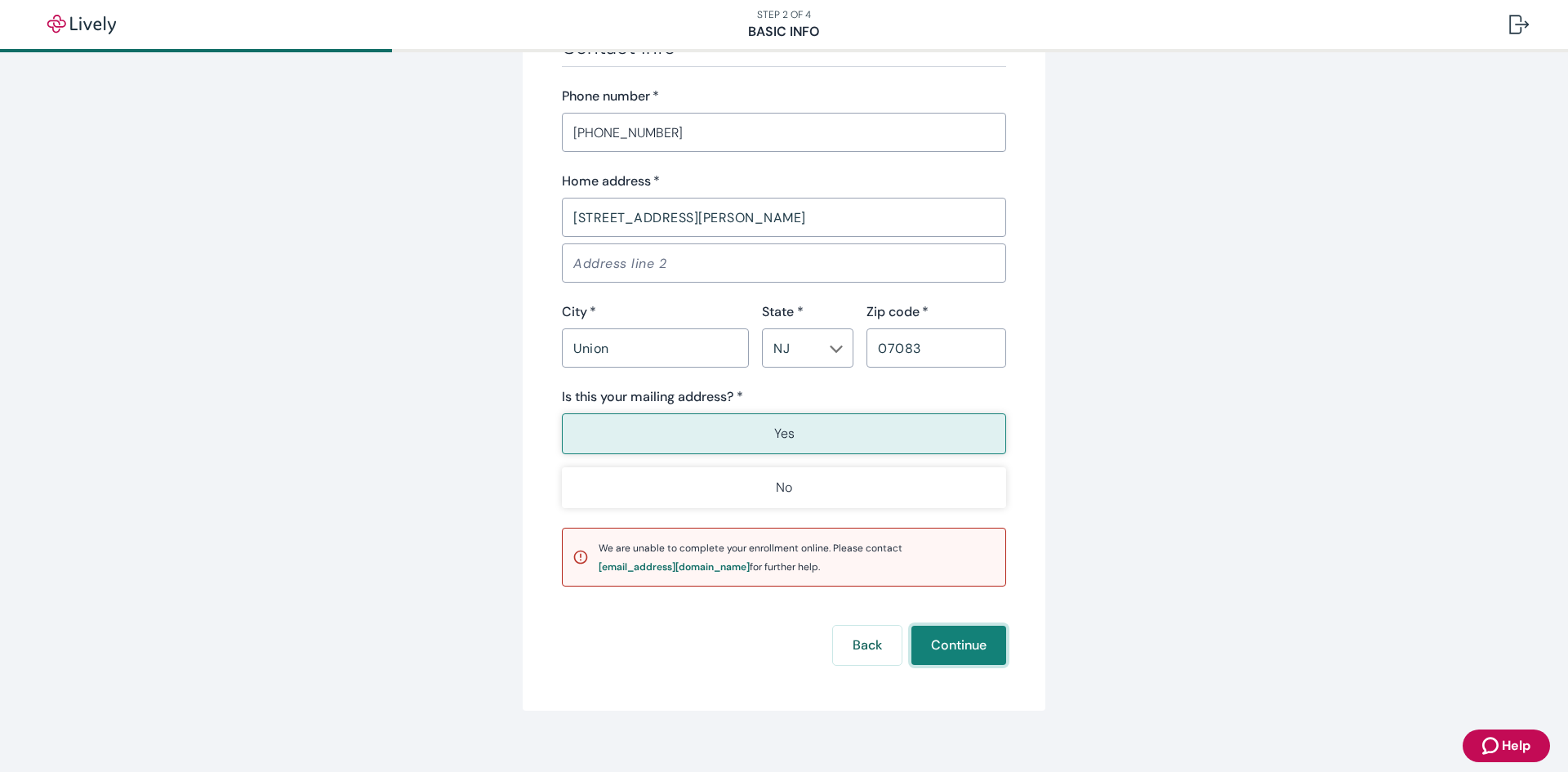
click at [957, 639] on button "Continue" at bounding box center [959, 646] width 95 height 39
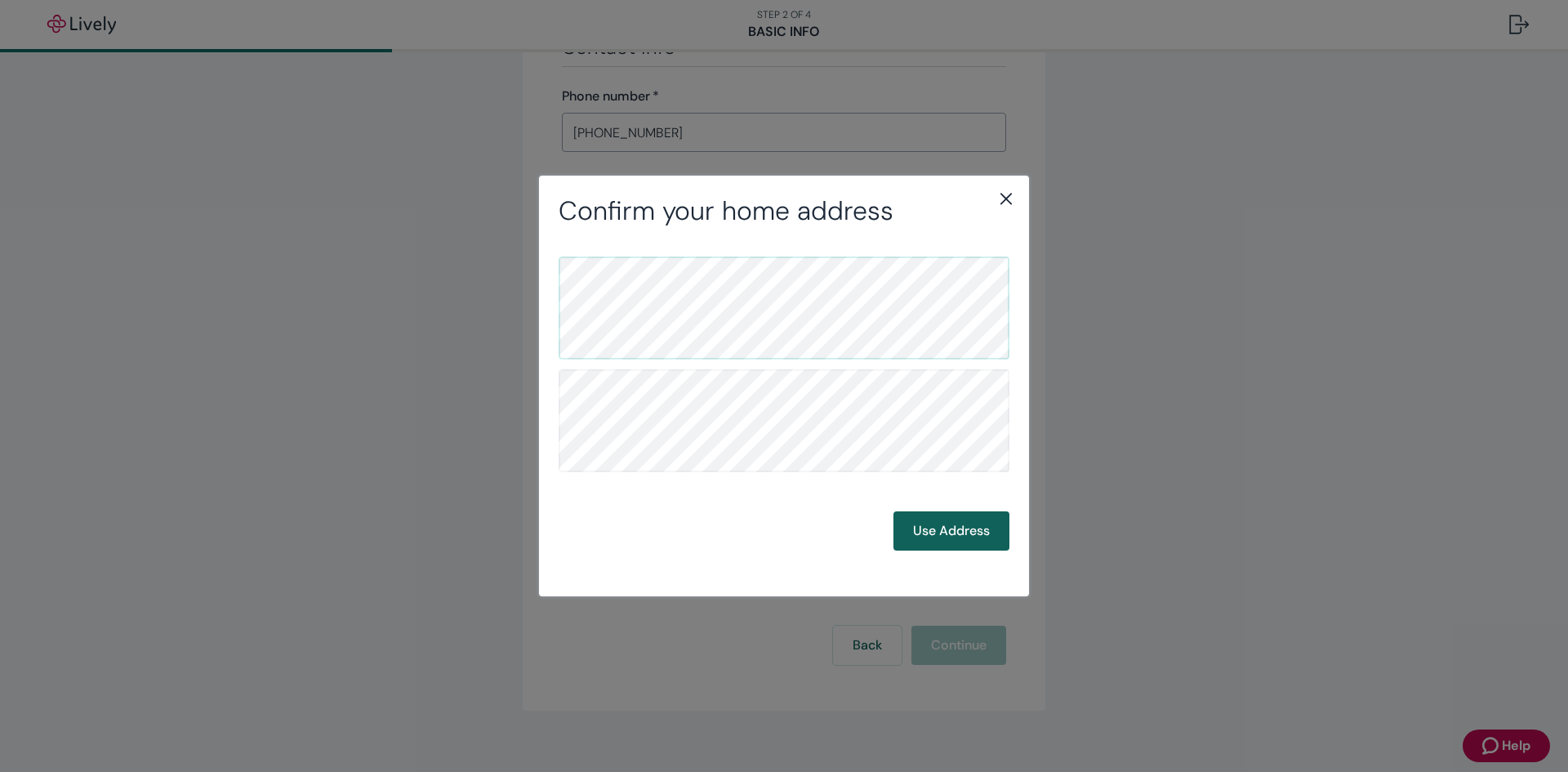
click at [935, 526] on button "Use Address" at bounding box center [951, 531] width 116 height 39
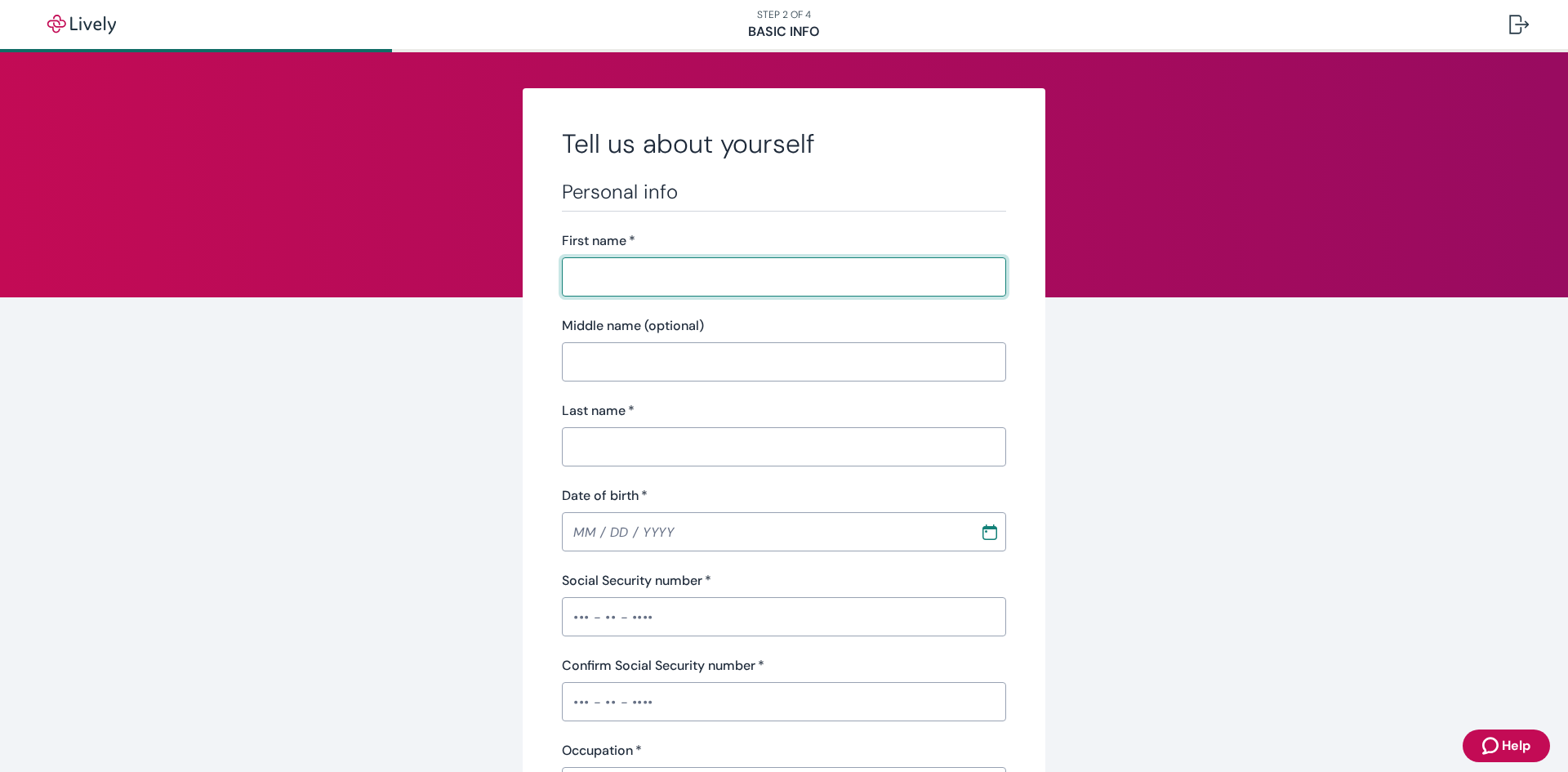
click at [608, 277] on input "First name   *" at bounding box center [784, 277] width 444 height 33
type input "[PERSON_NAME]"
type input "[PHONE_NUMBER]"
type input "[STREET_ADDRESS][PERSON_NAME]"
type input "Union"
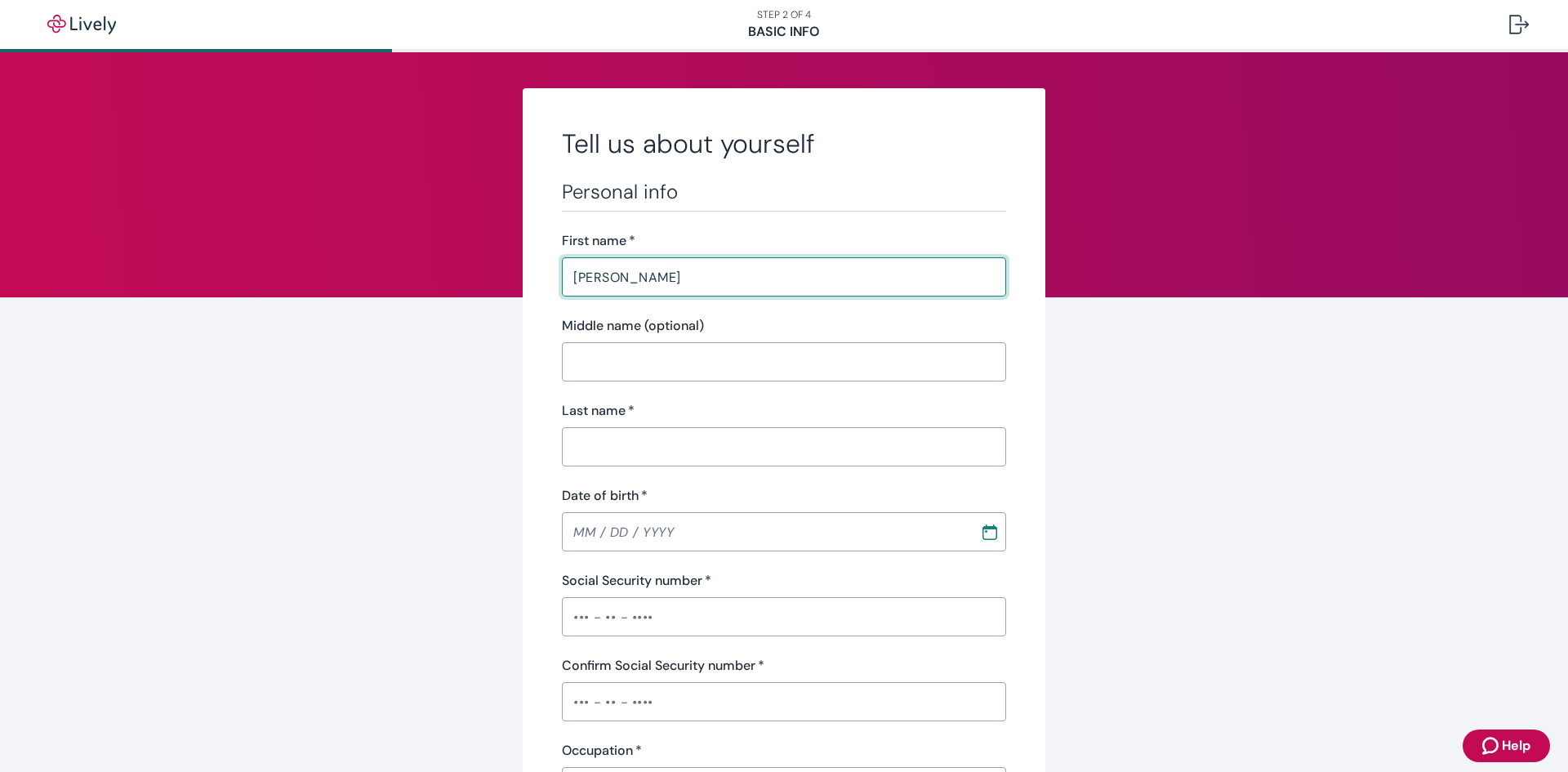
type input "NJ"
type input "07083"
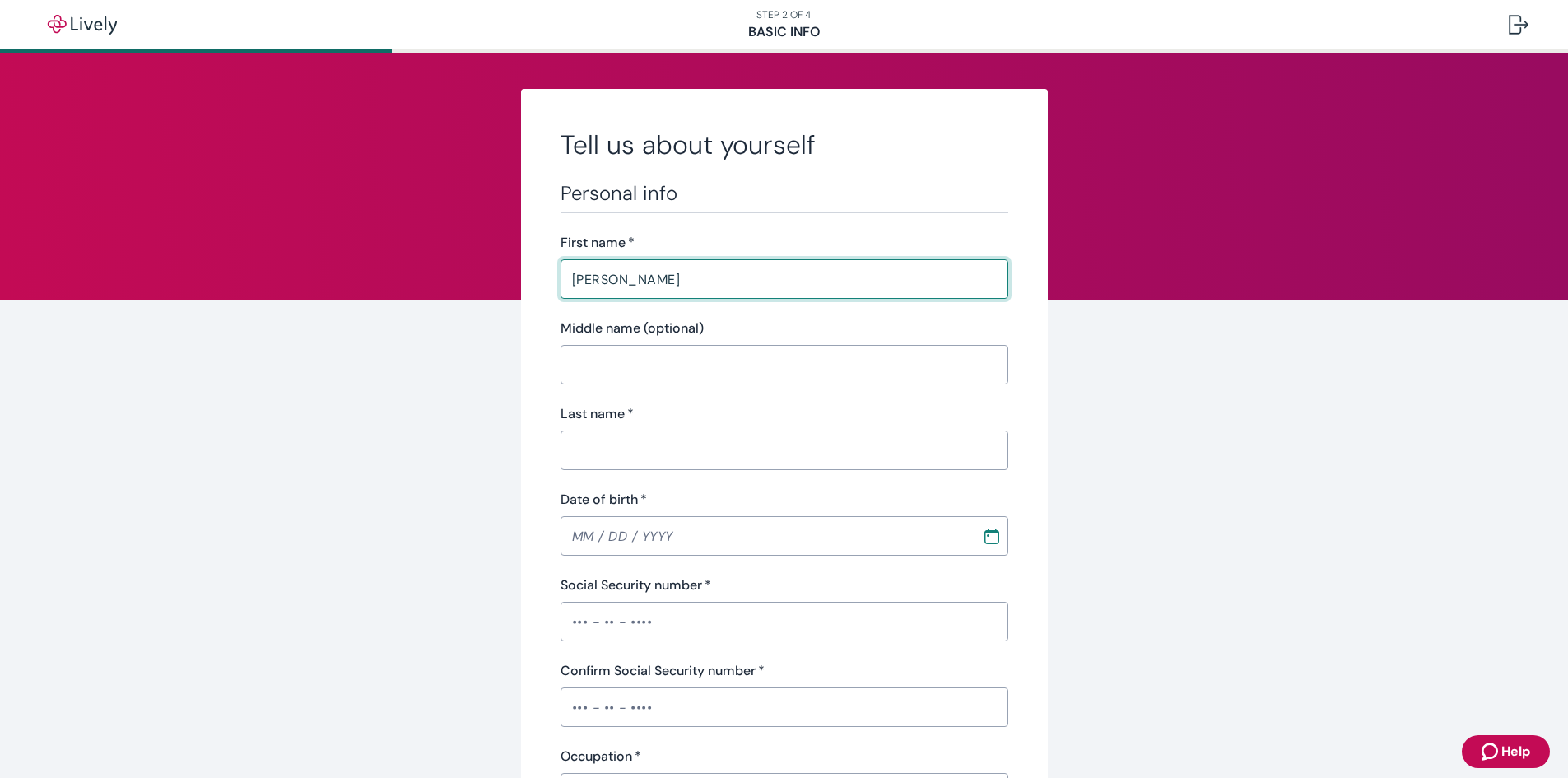
click at [630, 455] on input "Last name   *" at bounding box center [784, 451] width 448 height 33
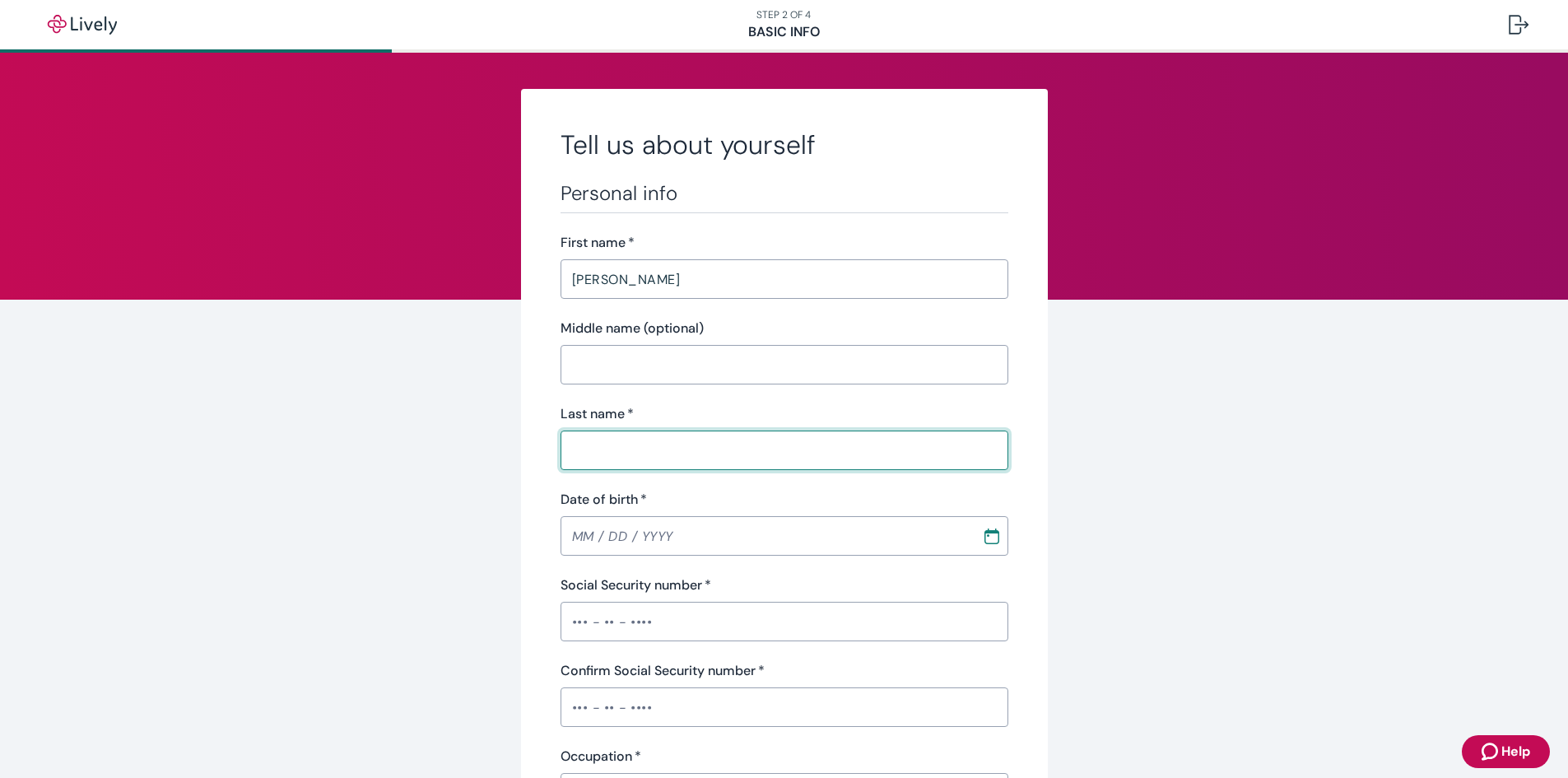
type input "[PERSON_NAME]"
type input "NJ"
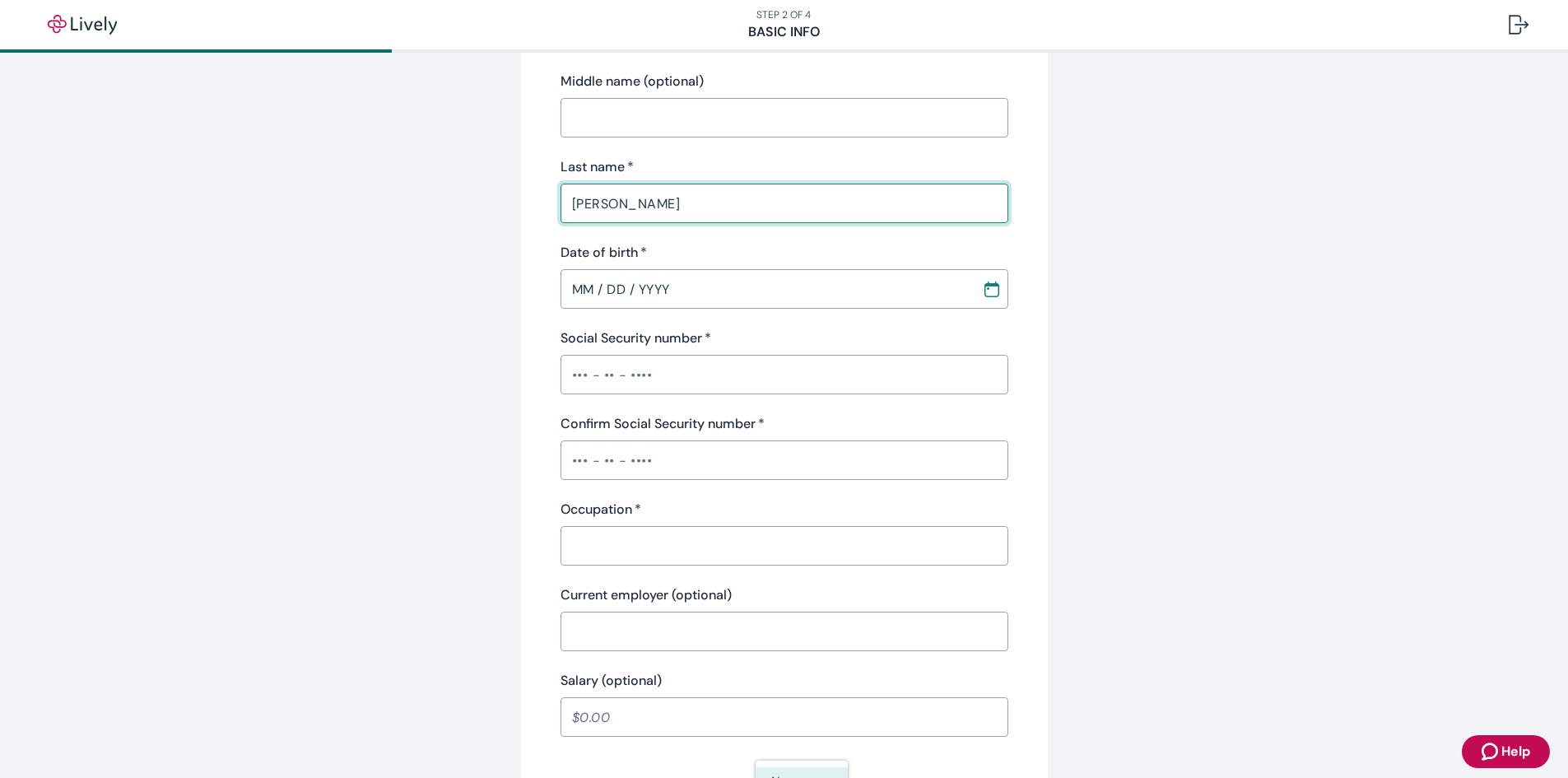
click at [578, 290] on input "MM / DD / YYYY" at bounding box center [766, 289] width 410 height 33
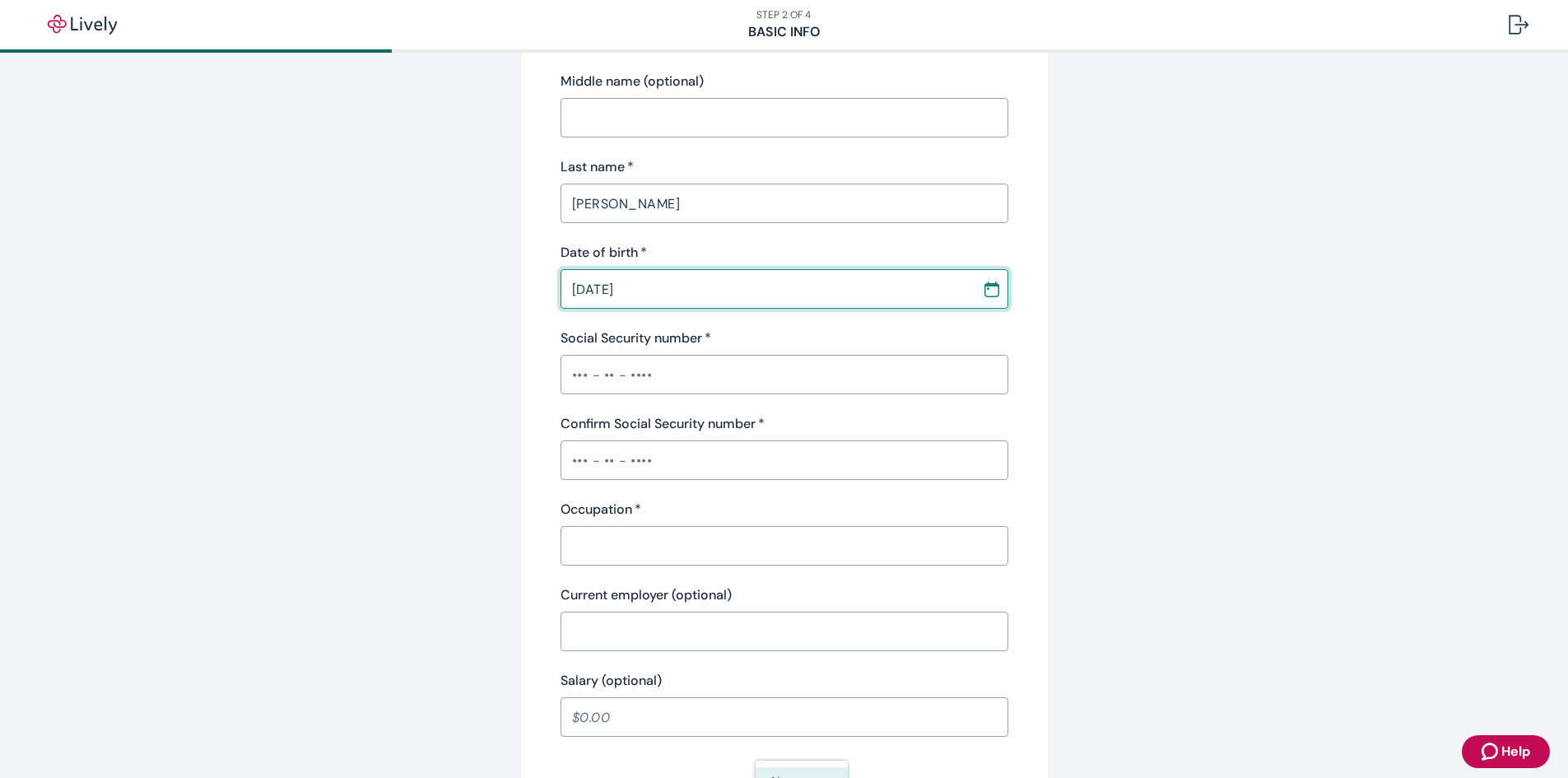
type input "[DATE]"
click at [567, 370] on input "Social Security number   *" at bounding box center [784, 374] width 448 height 33
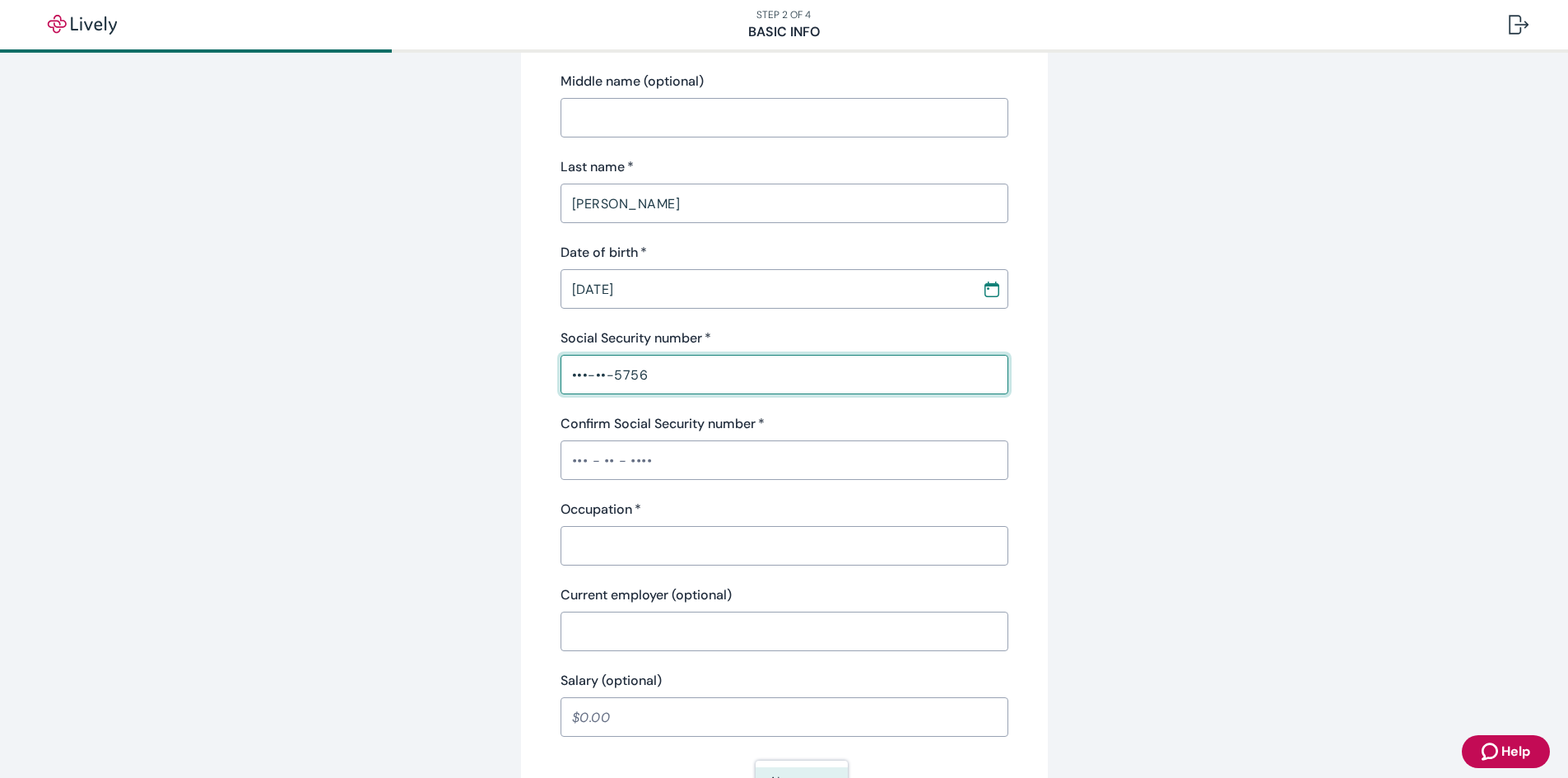
type input "•••-••-5756"
click at [573, 468] on input "Confirm Social Security number   *" at bounding box center [784, 460] width 448 height 33
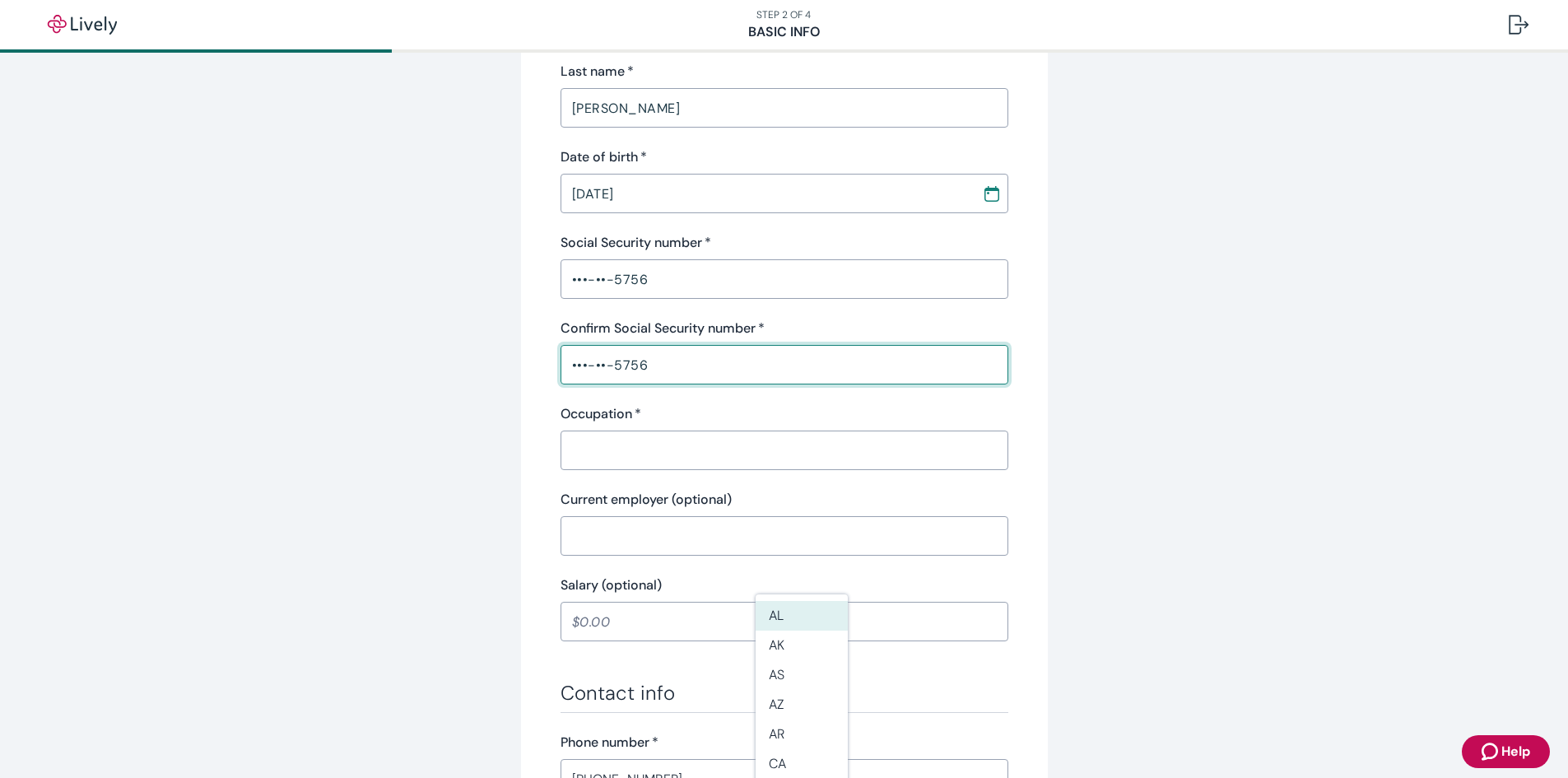
scroll to position [494, 0]
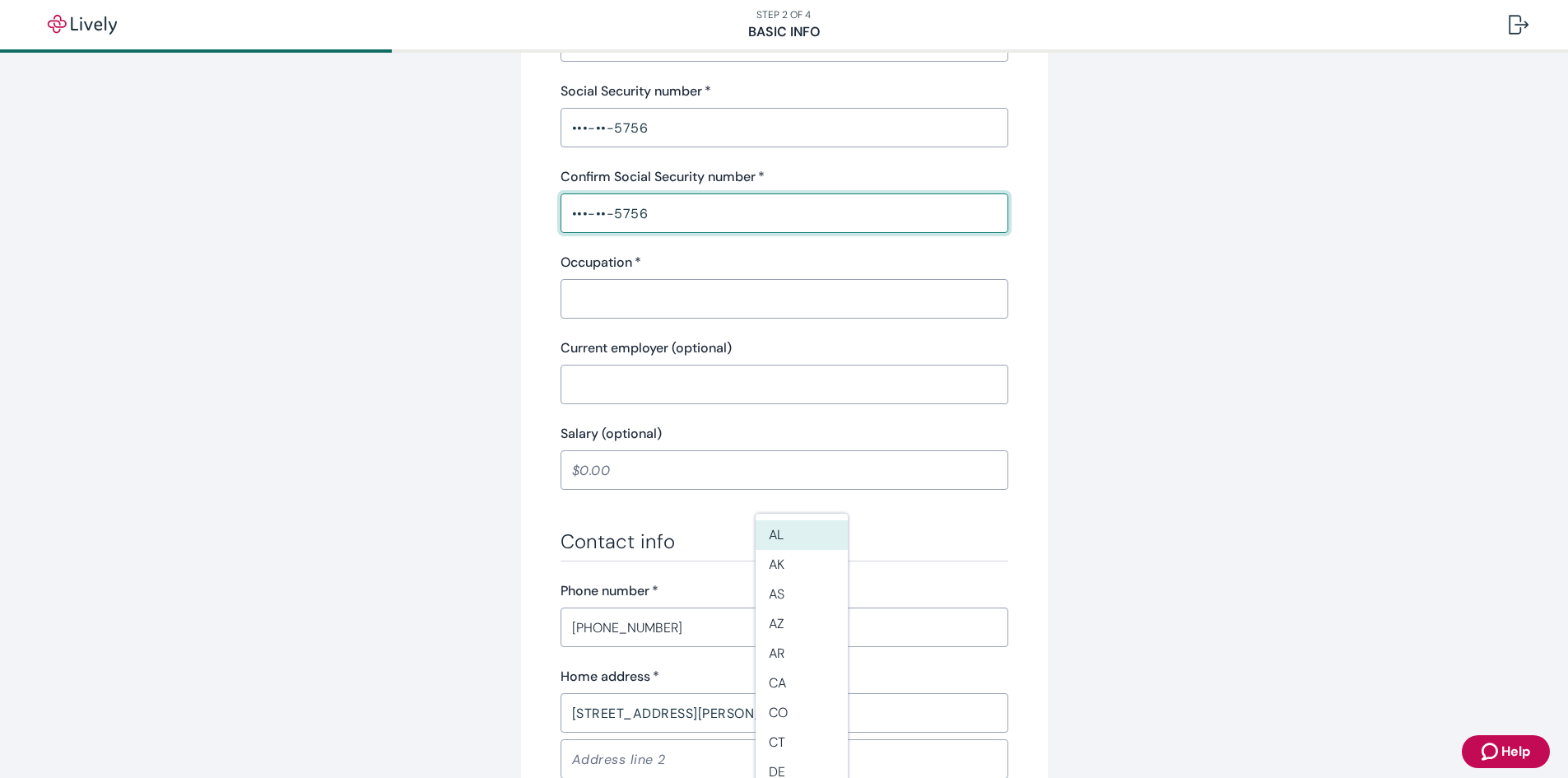
type input "•••-••-5756"
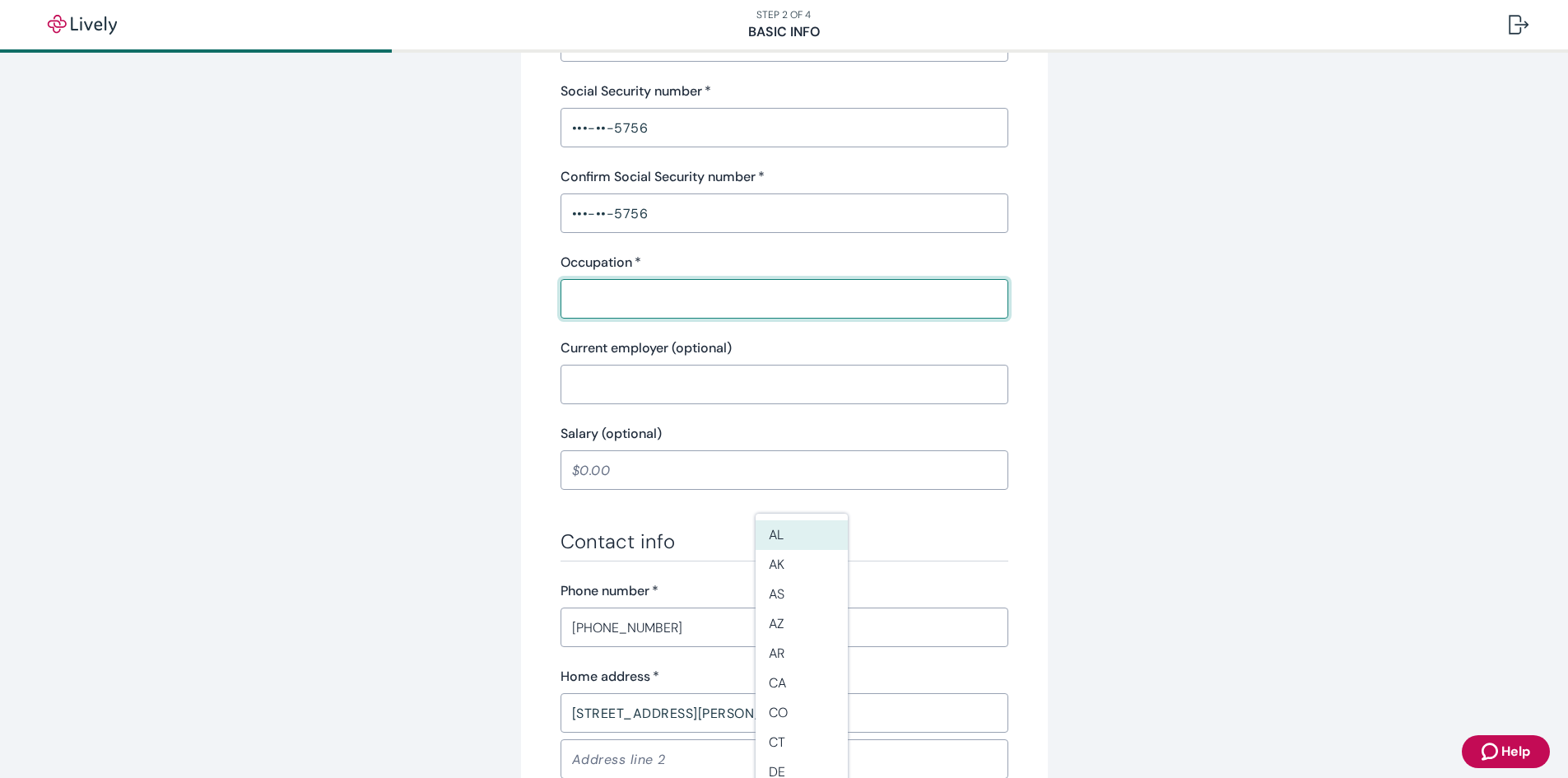
click at [579, 291] on input "Occupation   *" at bounding box center [784, 298] width 448 height 33
type input "Director"
click at [722, 486] on input "Salary (optional)" at bounding box center [784, 470] width 448 height 33
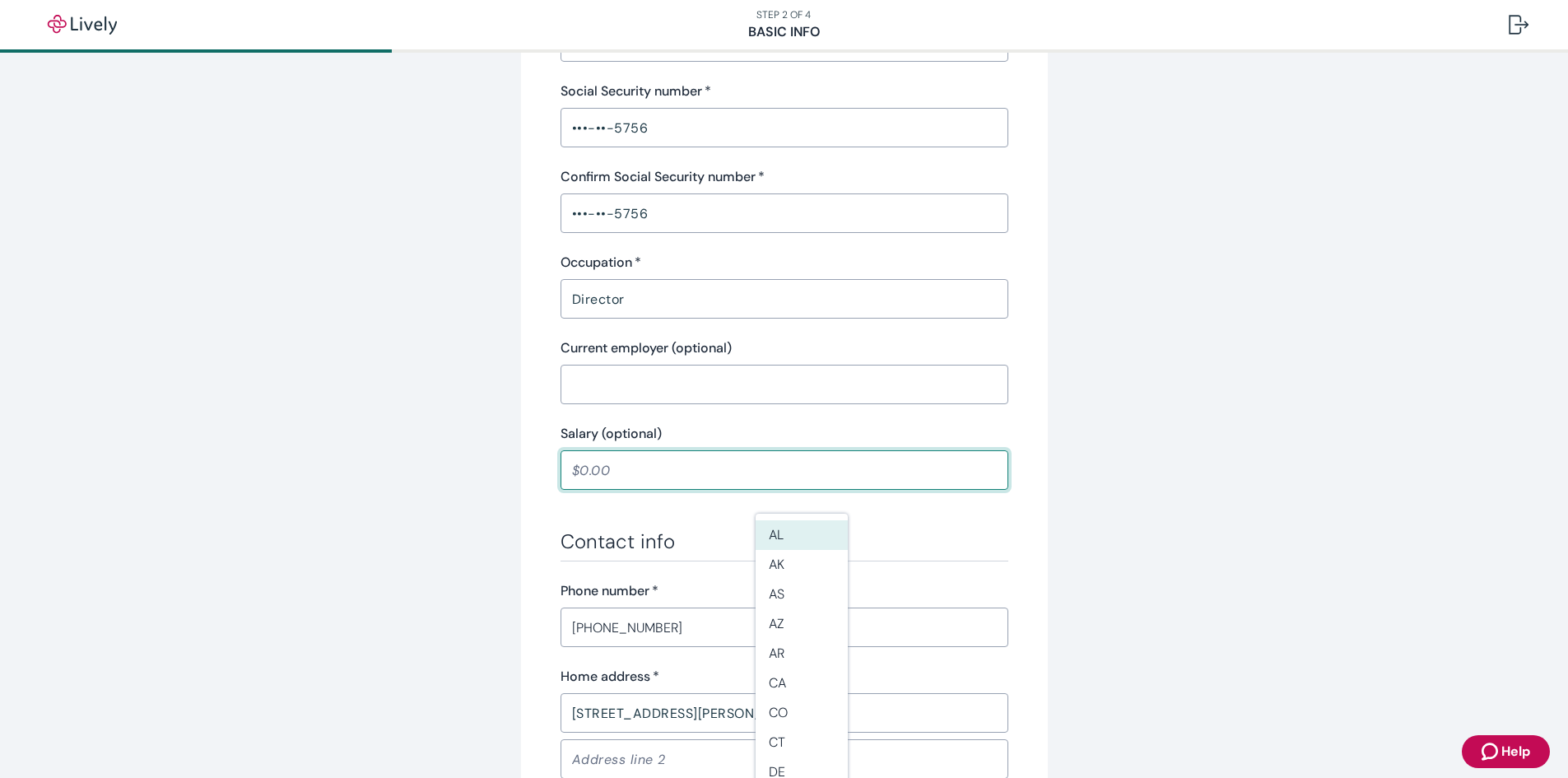
type input "110,000.00"
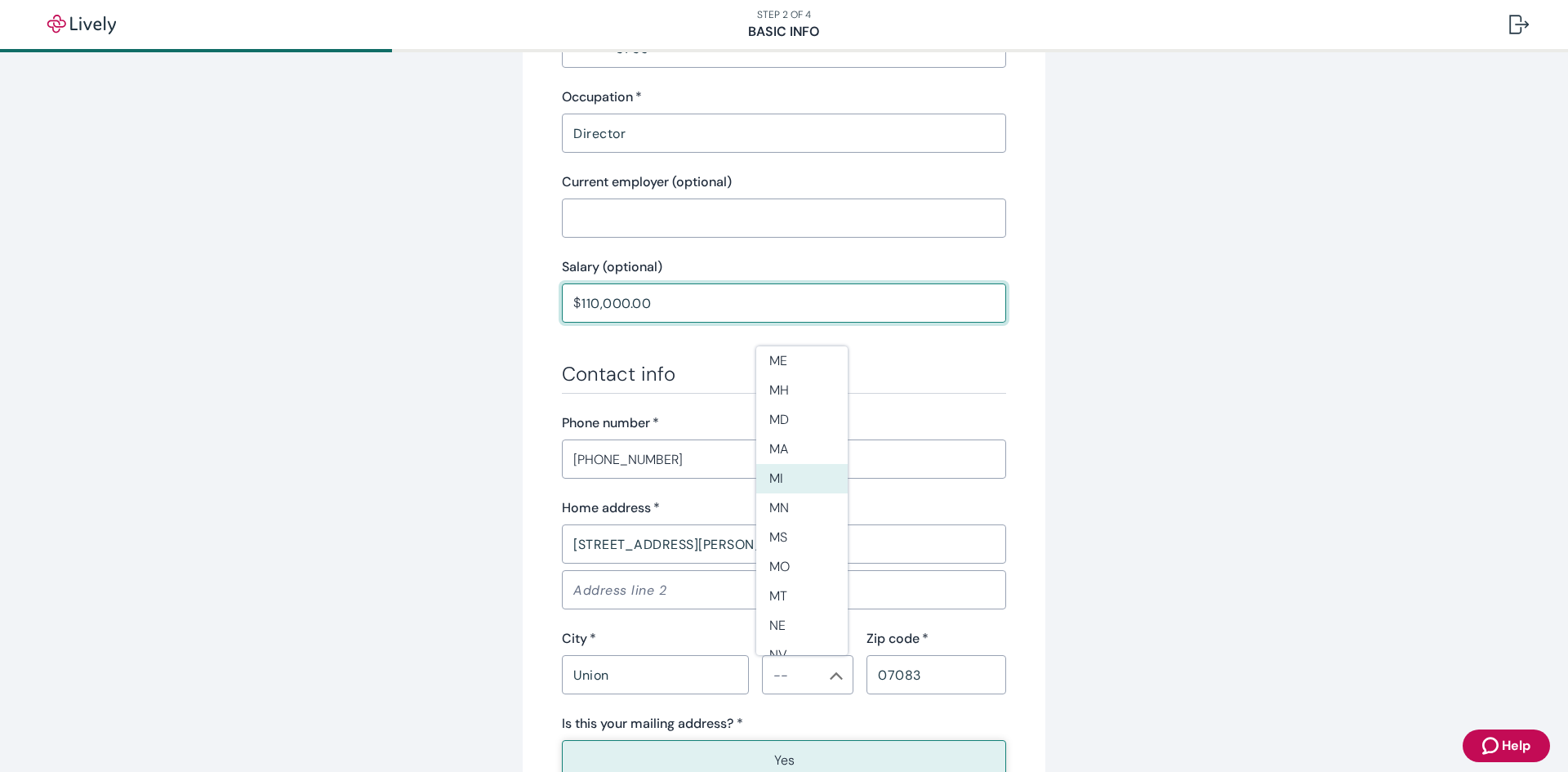
scroll to position [817, 0]
click at [810, 545] on li "NJ" at bounding box center [802, 551] width 92 height 30
type input "NJ"
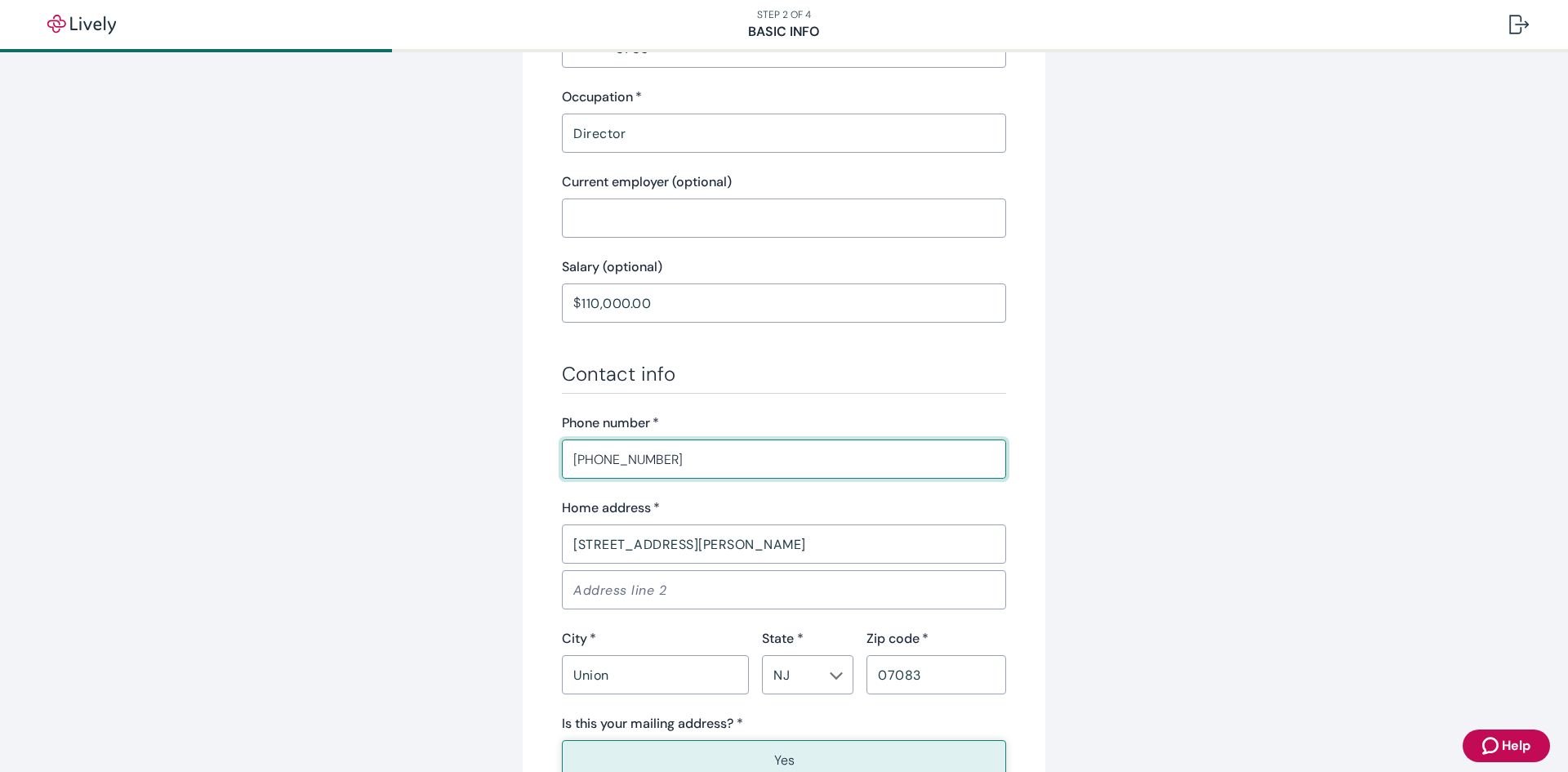
click at [710, 466] on input "[PHONE_NUMBER]" at bounding box center [784, 459] width 444 height 33
click at [1161, 443] on div "Tell us about yourself Personal info First name   * [PERSON_NAME] ​ Middle name…" at bounding box center [784, 197] width 784 height 1524
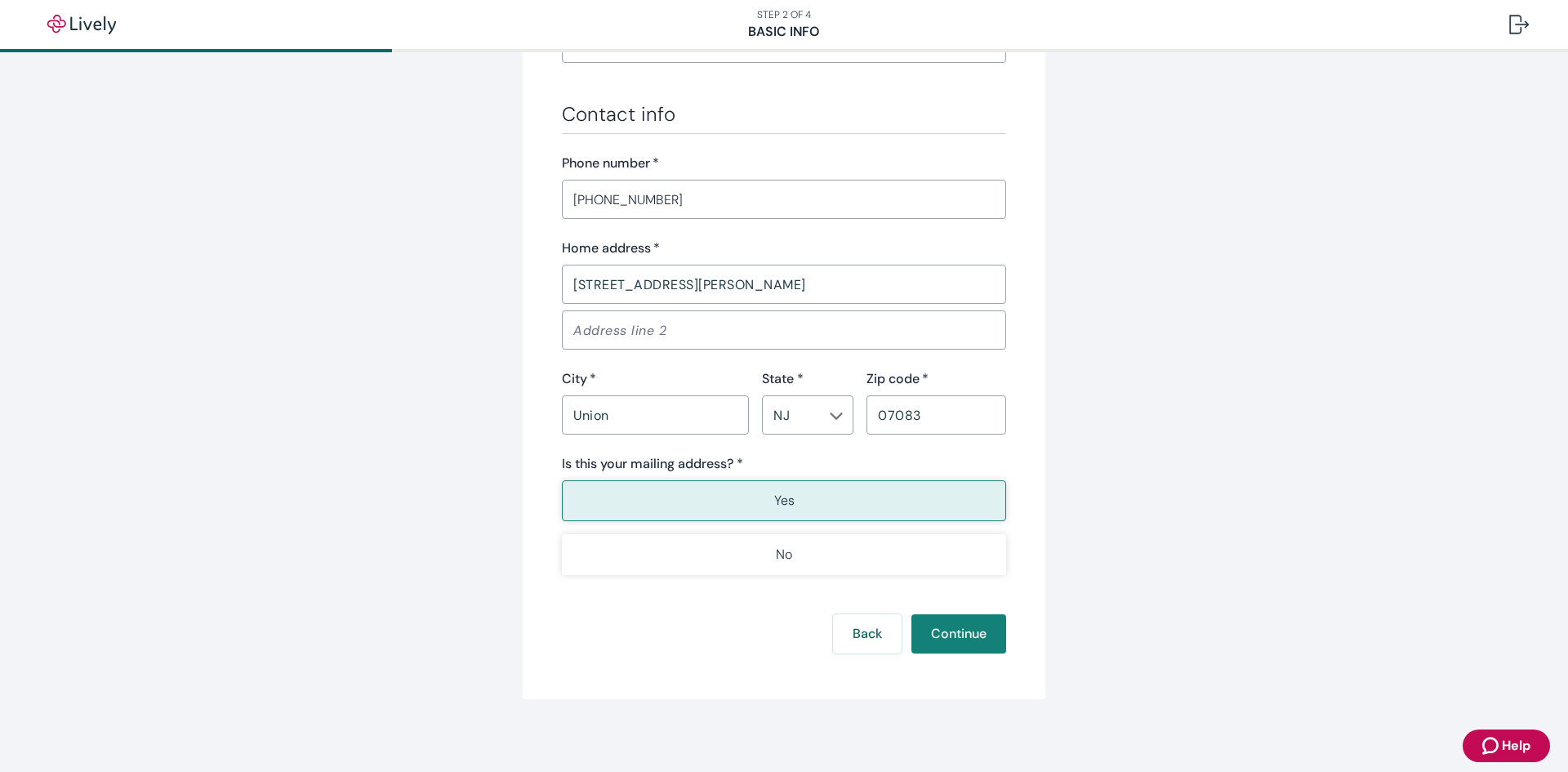
scroll to position [919, 0]
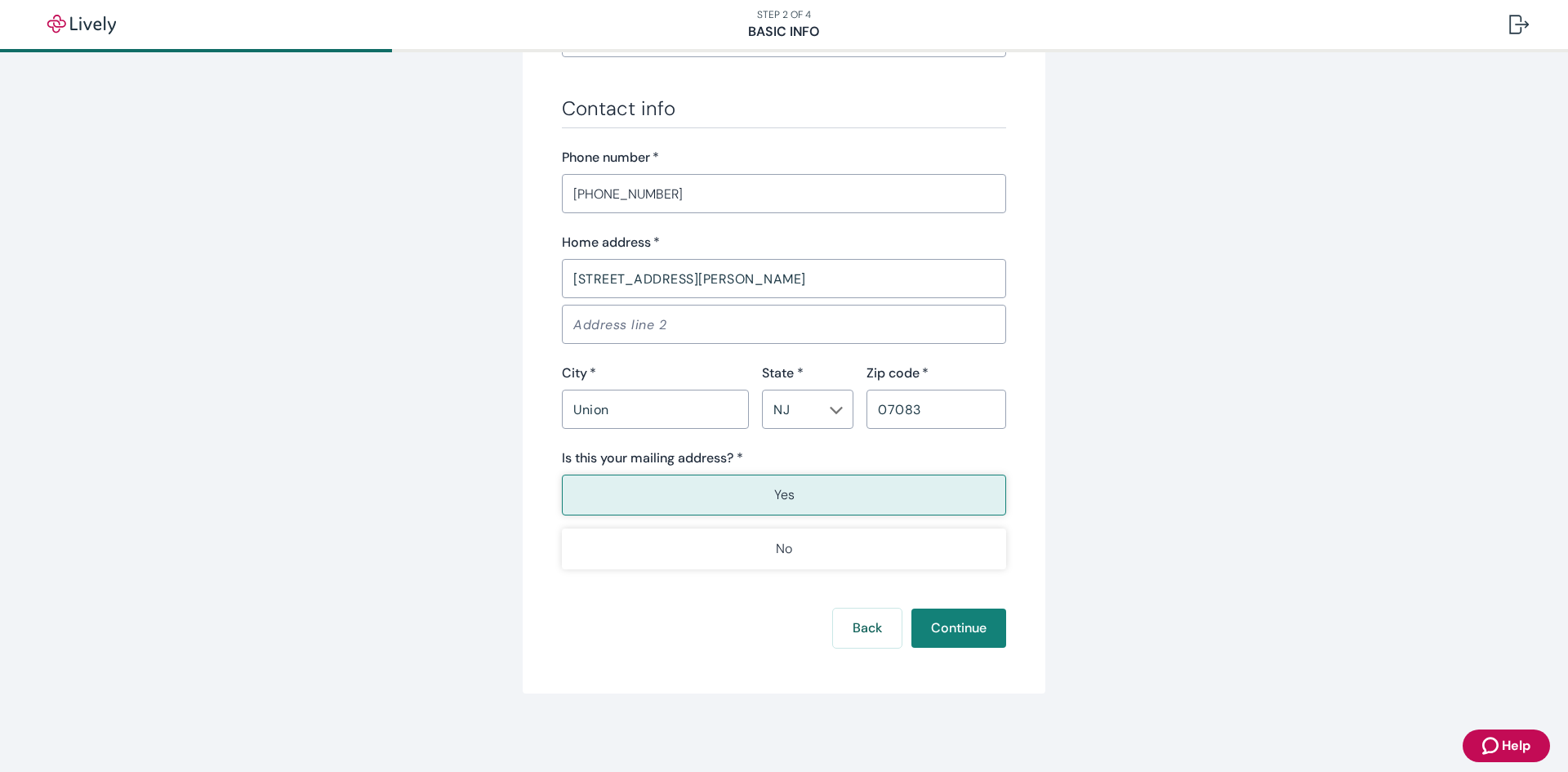
click at [778, 495] on p "Yes" at bounding box center [784, 495] width 20 height 20
click at [972, 623] on button "Continue" at bounding box center [959, 628] width 95 height 39
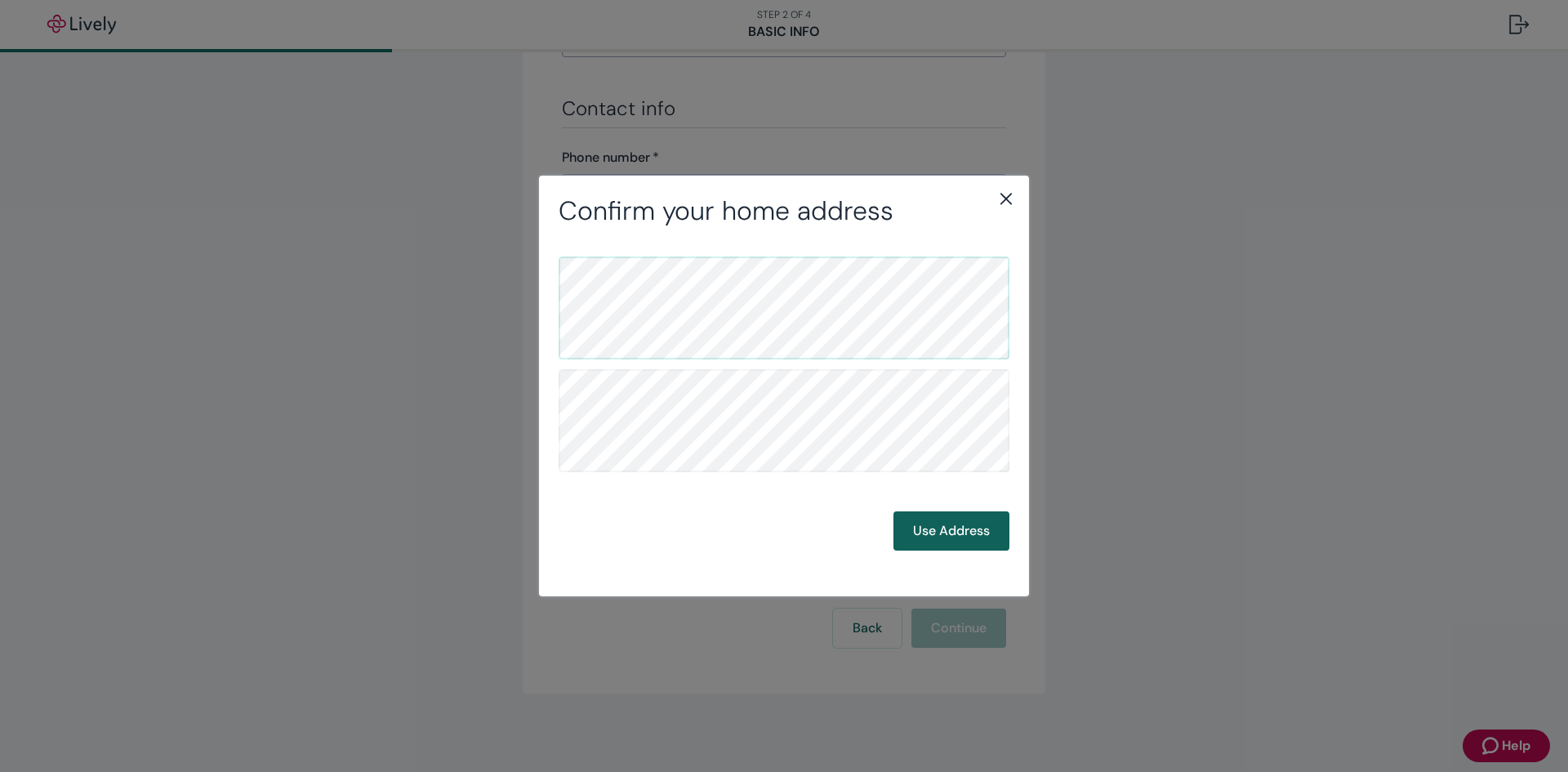
click at [955, 523] on button "Use Address" at bounding box center [951, 531] width 116 height 39
click at [955, 523] on button "Use Address" at bounding box center [951, 531] width 116 height 39
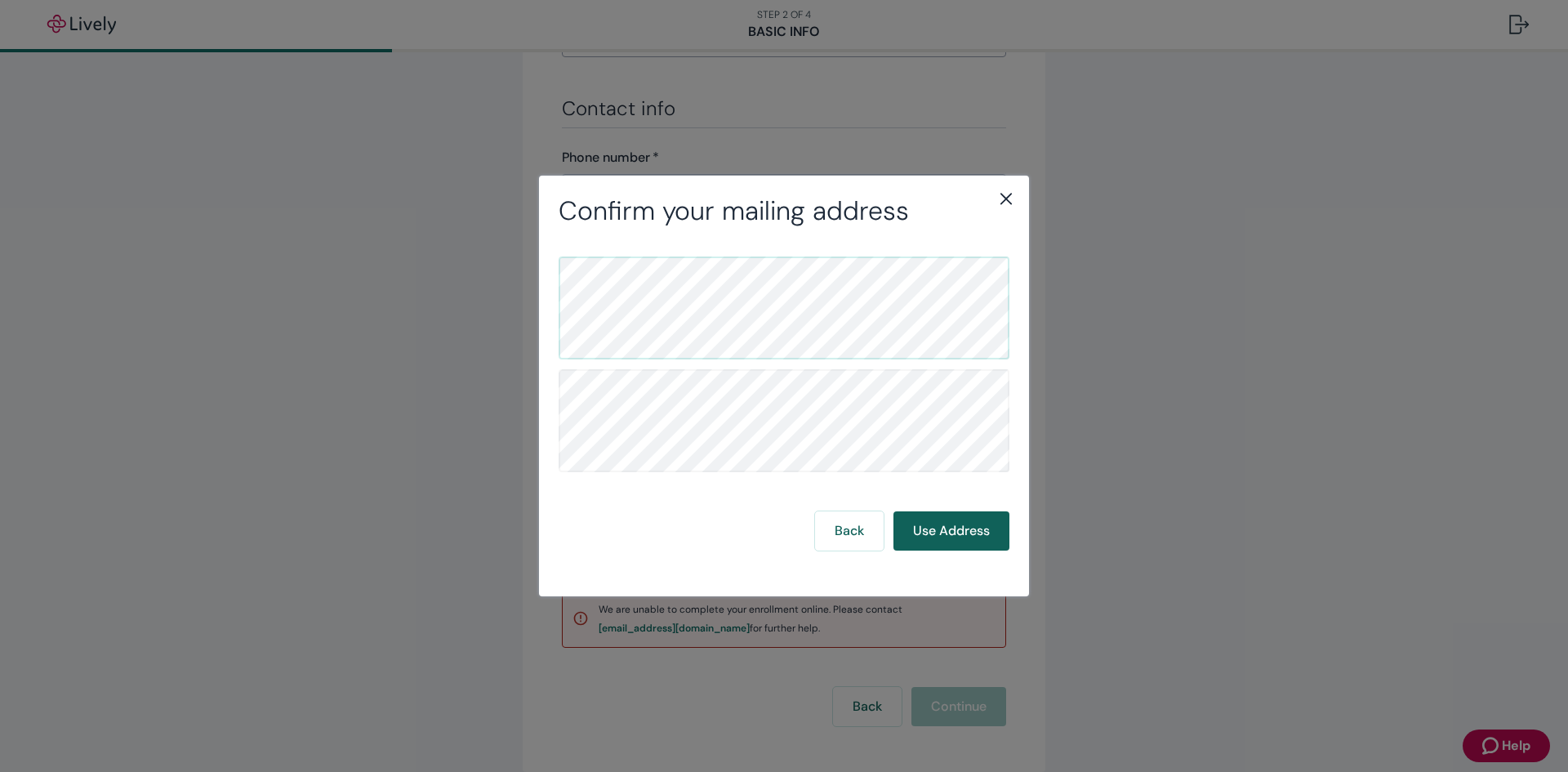
click at [951, 530] on button "Use Address" at bounding box center [951, 531] width 116 height 39
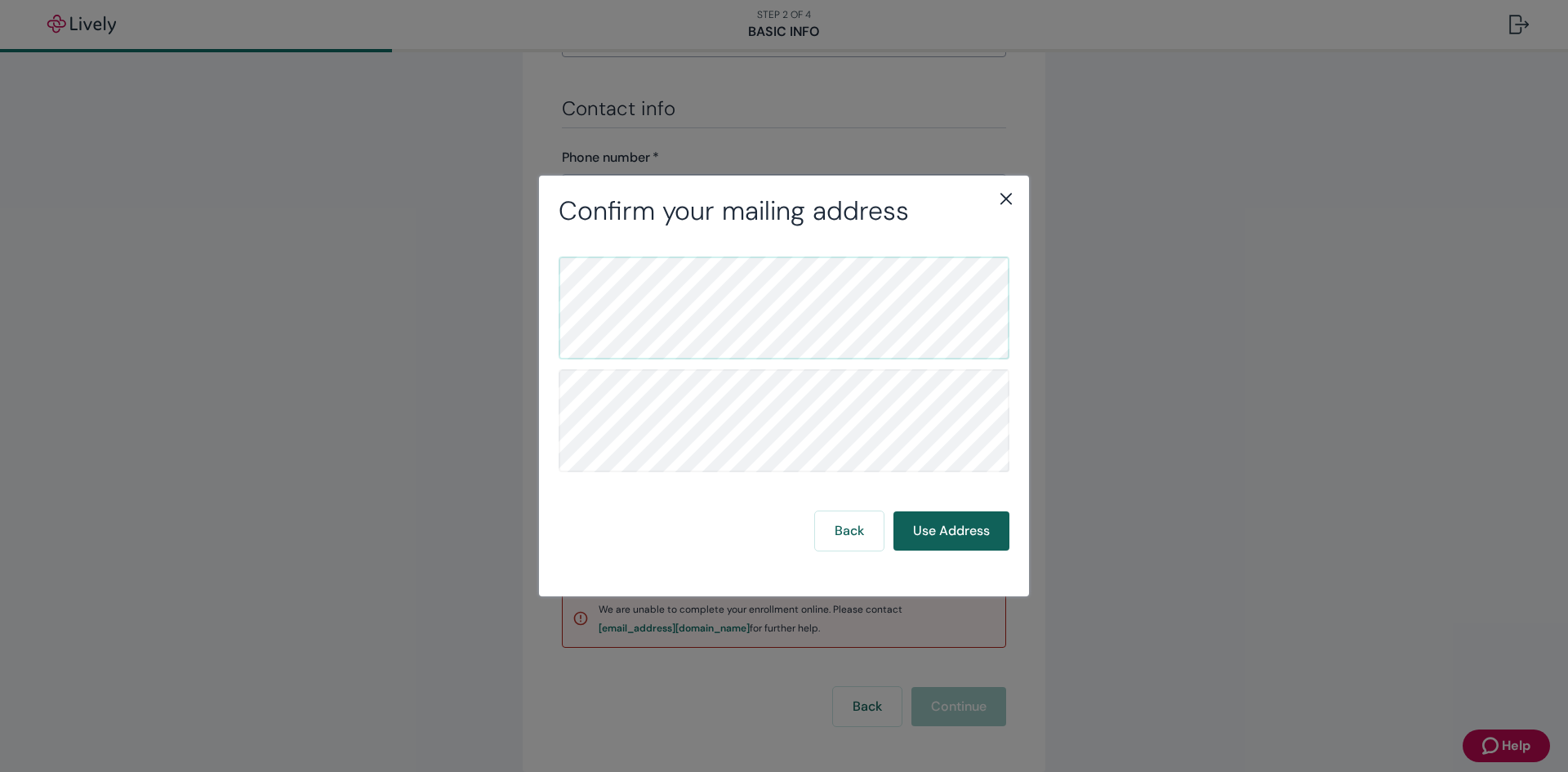
click at [951, 530] on button "Use Address" at bounding box center [951, 531] width 116 height 39
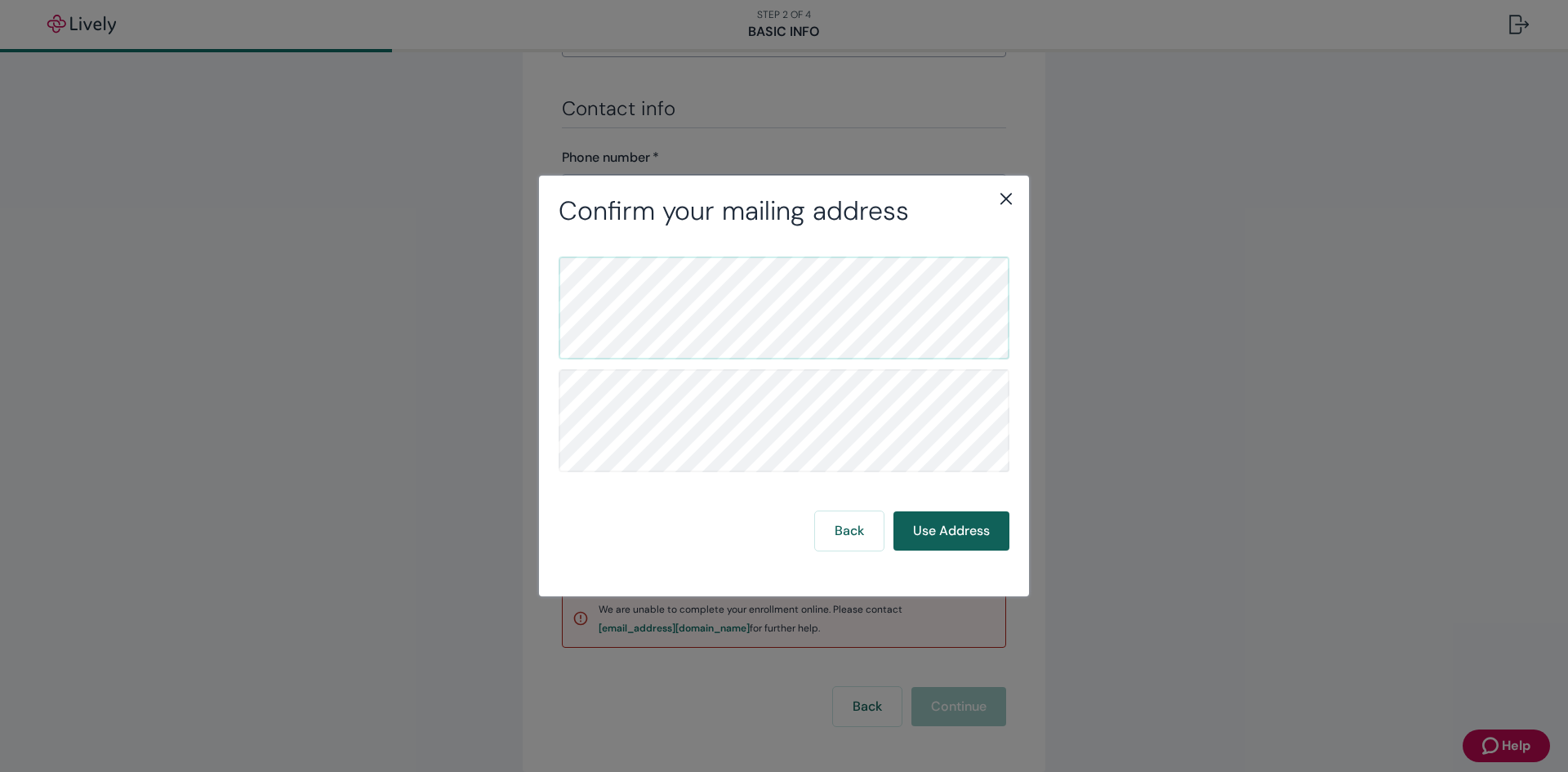
click at [951, 530] on button "Use Address" at bounding box center [951, 531] width 116 height 39
drag, startPoint x: 951, startPoint y: 530, endPoint x: 918, endPoint y: 536, distance: 33.5
click at [918, 536] on button "Use Address" at bounding box center [951, 531] width 116 height 39
click at [940, 529] on button "Use Address" at bounding box center [951, 531] width 116 height 39
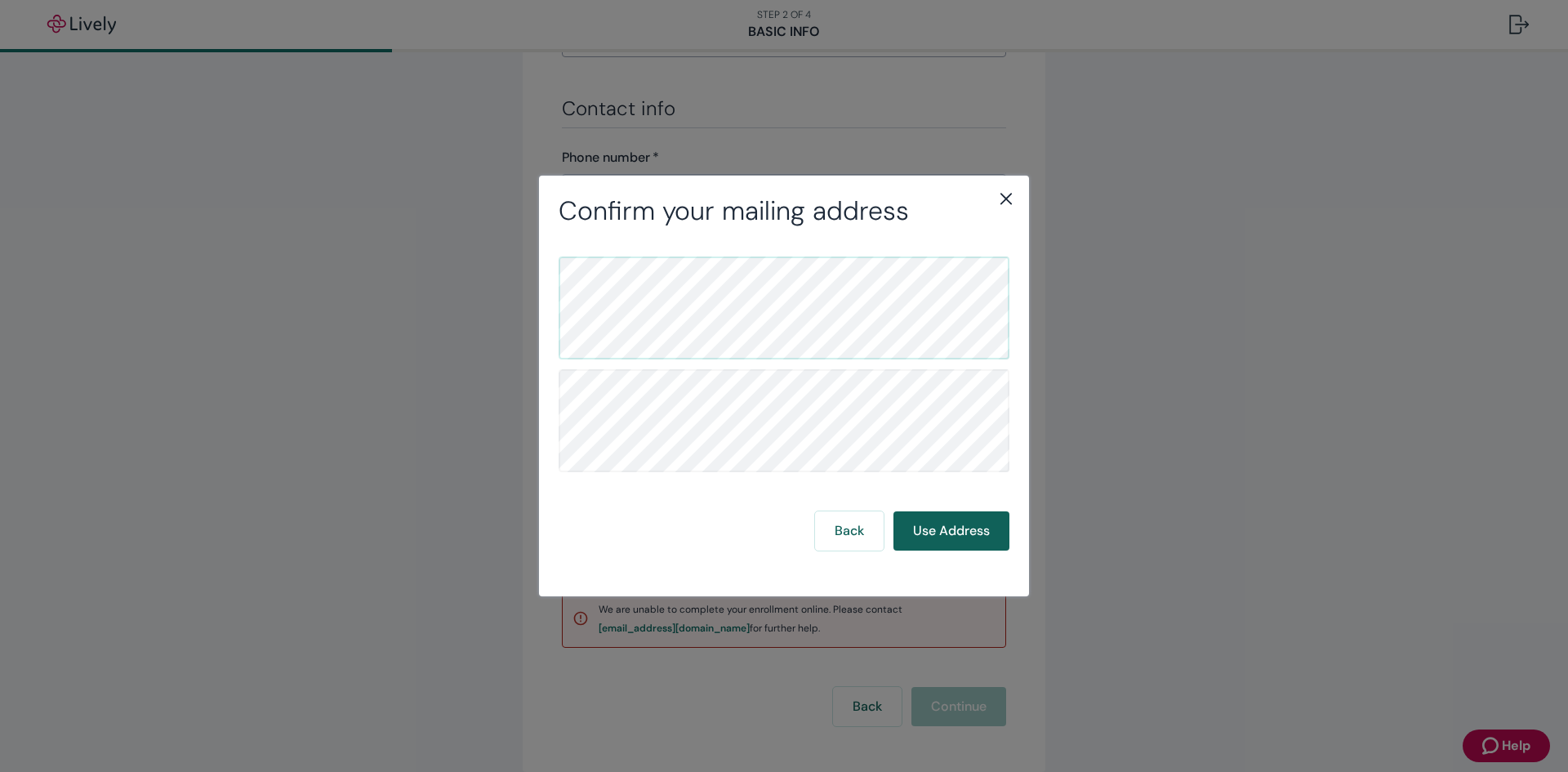
click at [940, 529] on button "Use Address" at bounding box center [951, 531] width 116 height 39
